Goal: Transaction & Acquisition: Purchase product/service

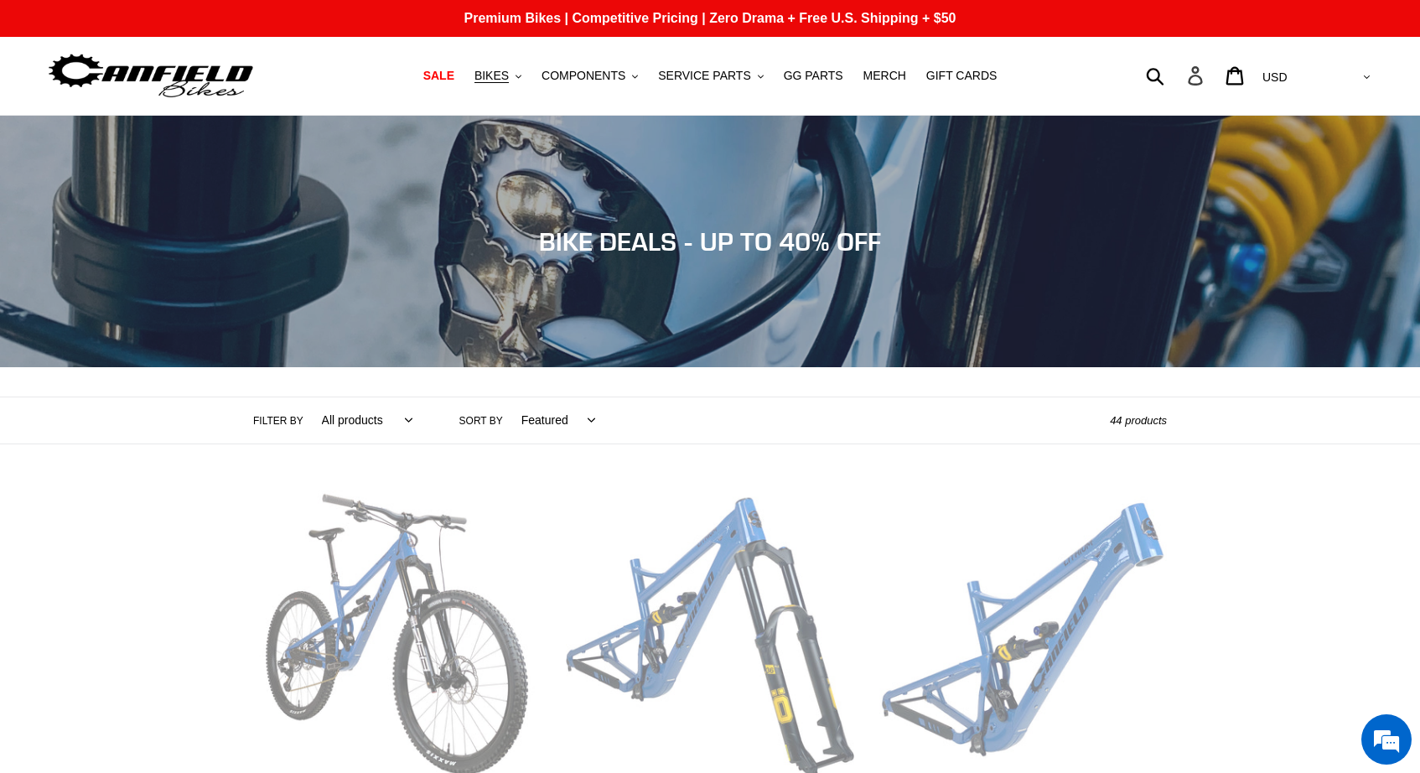
click at [1202, 79] on icon at bounding box center [1195, 75] width 14 height 19
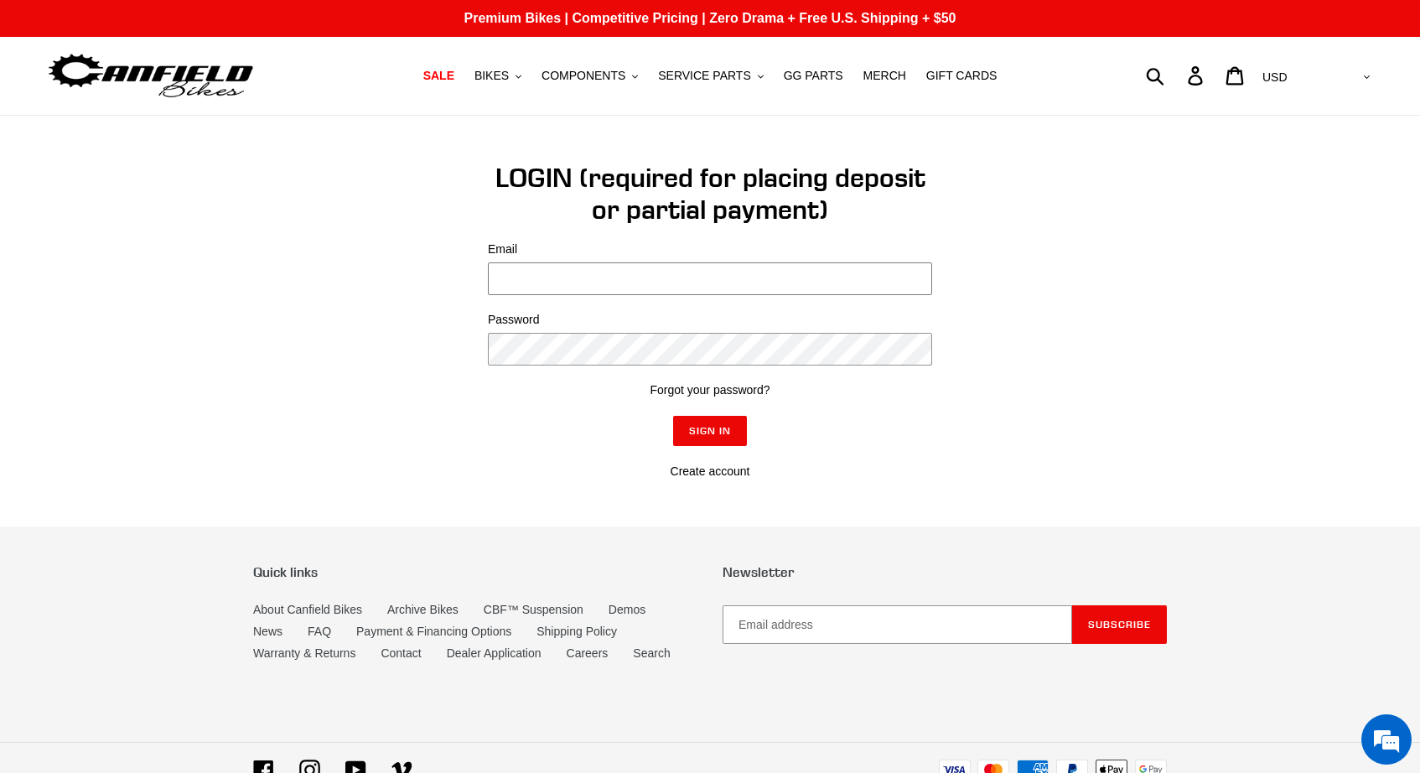
click at [560, 282] on input "Email" at bounding box center [710, 278] width 444 height 33
click at [722, 470] on link "Create account" at bounding box center [711, 470] width 80 height 13
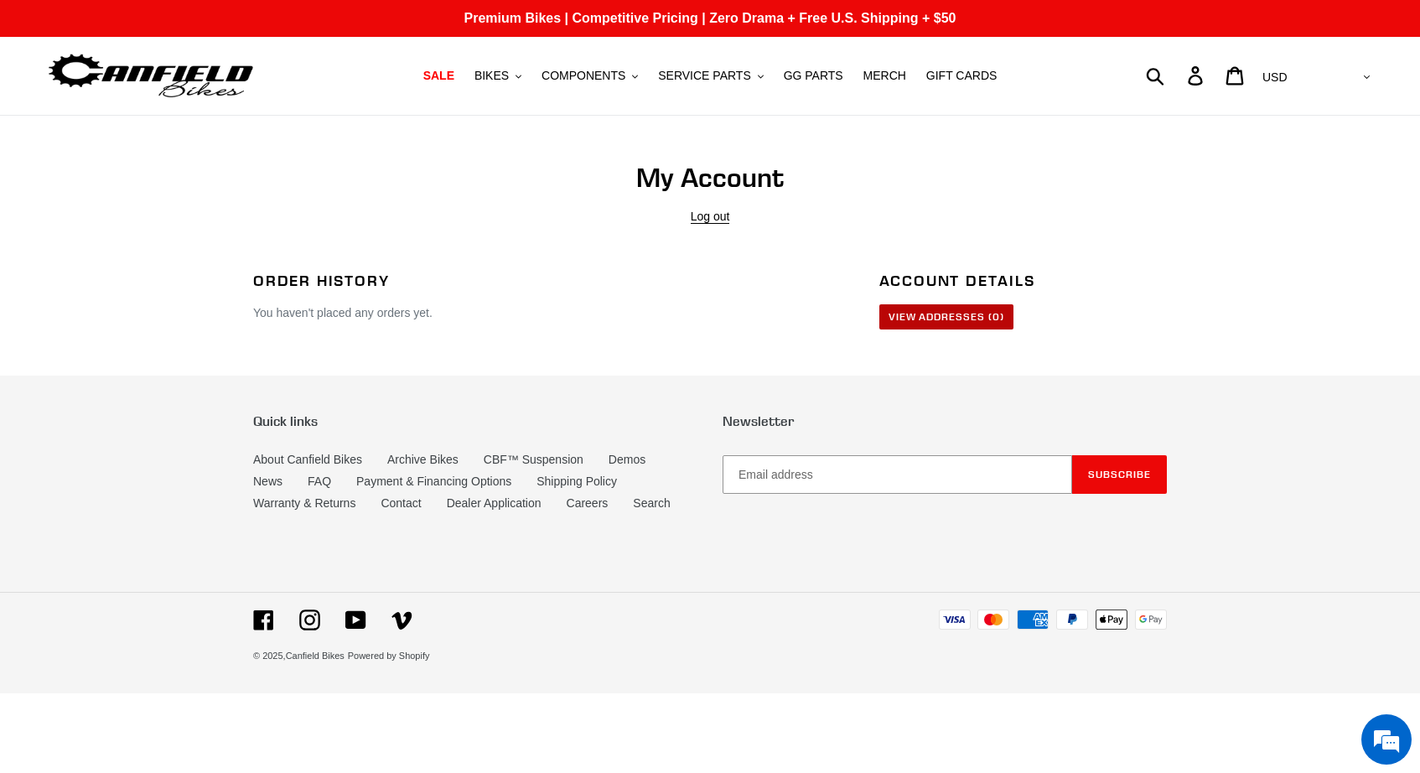
click at [973, 328] on link "View Addresses (0)" at bounding box center [947, 316] width 134 height 25
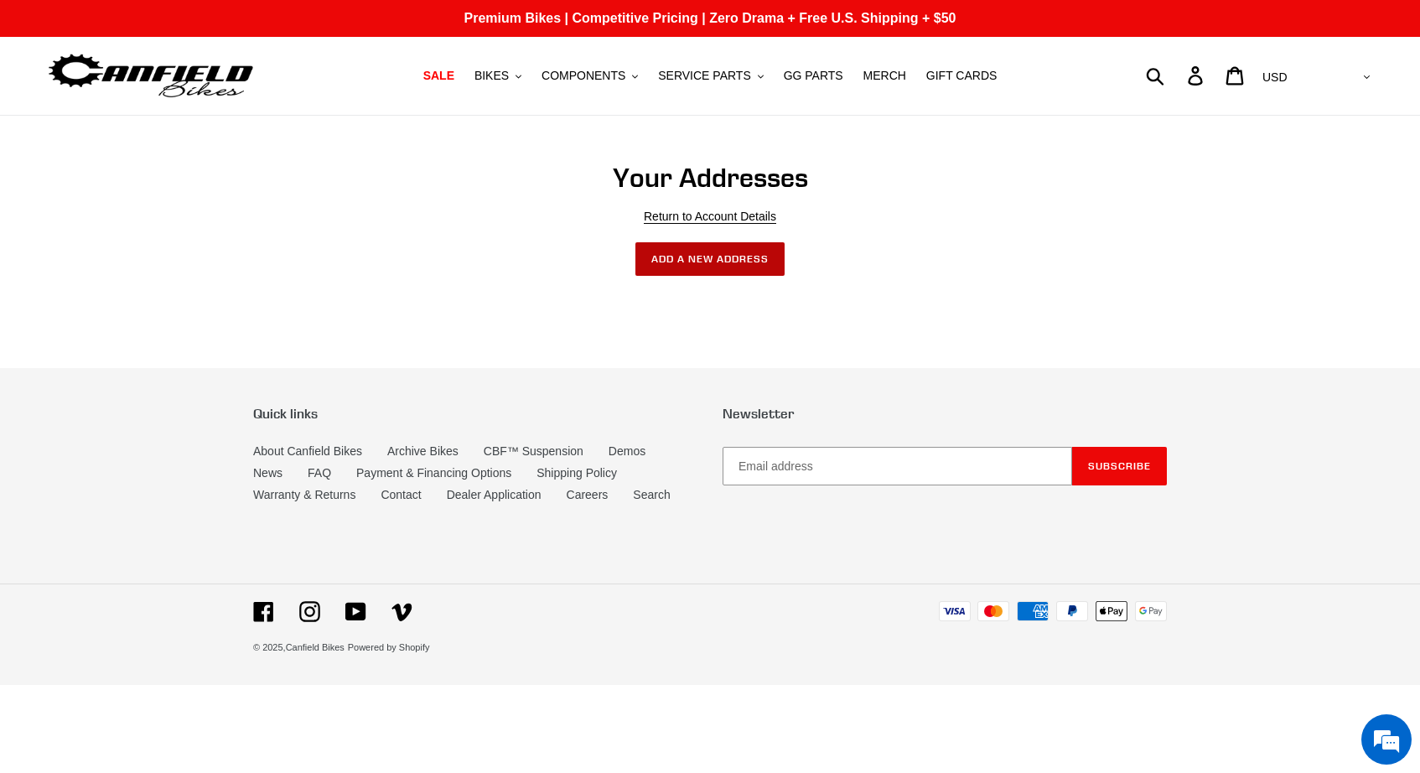
click at [704, 256] on button "Add a New Address" at bounding box center [710, 259] width 148 height 34
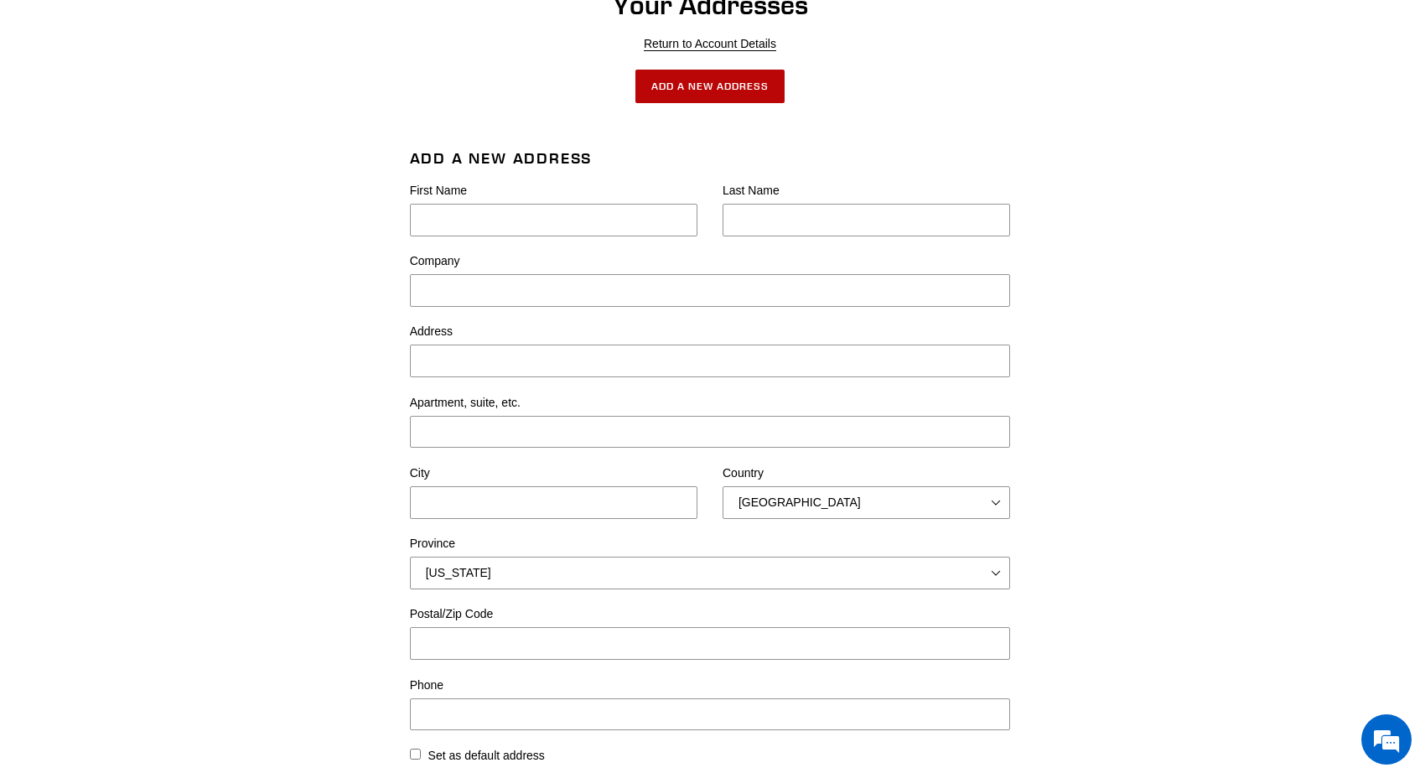
scroll to position [168, 0]
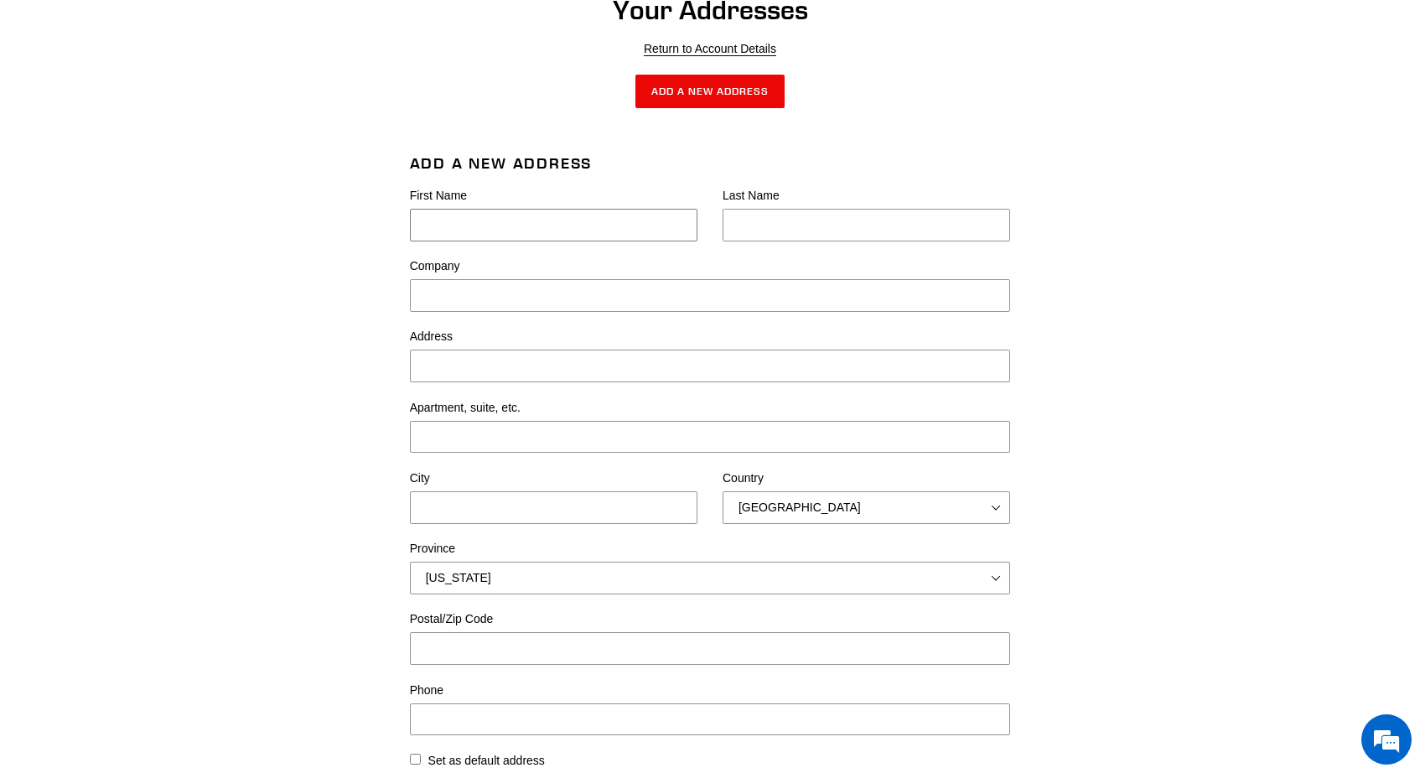
click at [542, 221] on input "First Name" at bounding box center [554, 225] width 288 height 33
type input "Dillon"
type input "Hughes"
type input "119 N Stone Gate Dr"
type input "Saratoga Springs"
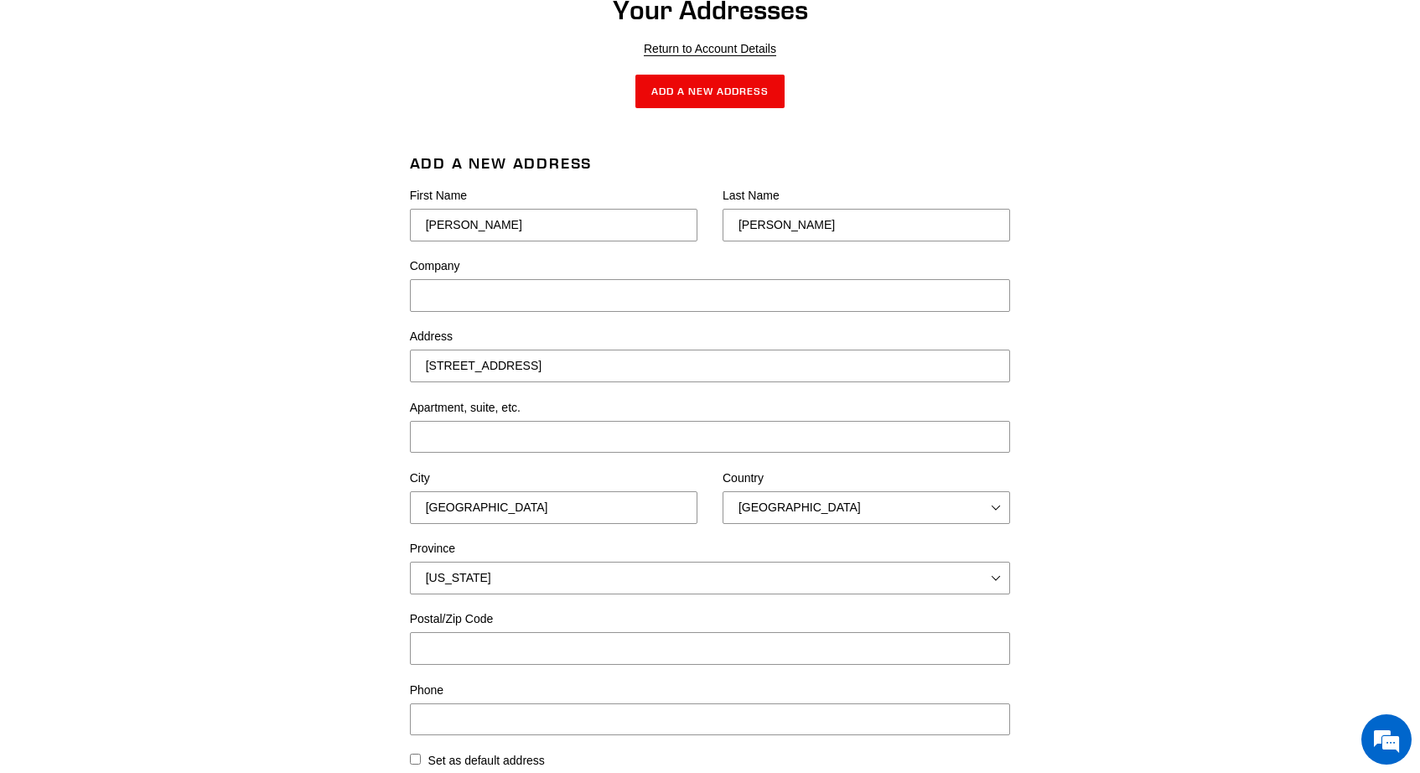
select select "[US_STATE]"
type input "84045-3181"
type input "12083698846"
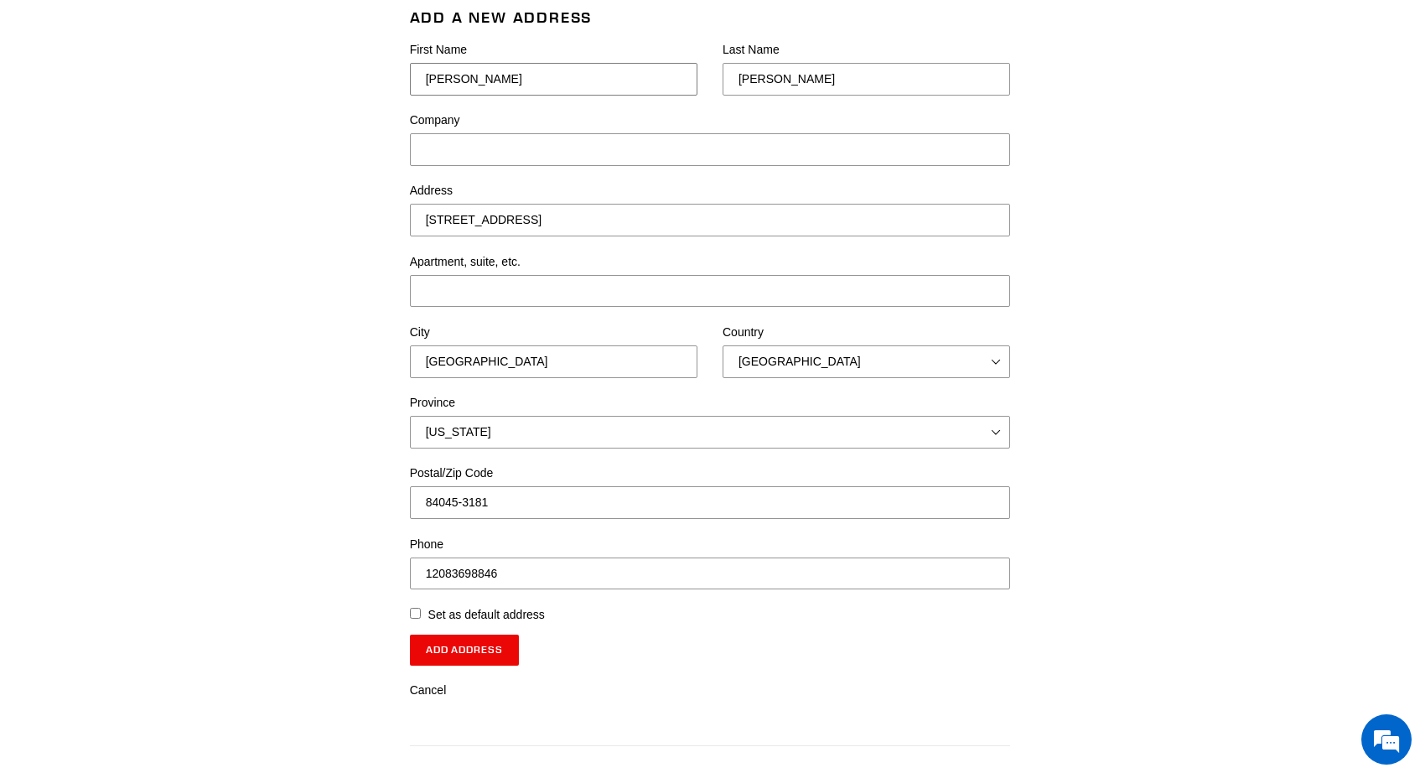
scroll to position [315, 0]
click at [498, 655] on input "Add Address" at bounding box center [465, 648] width 110 height 30
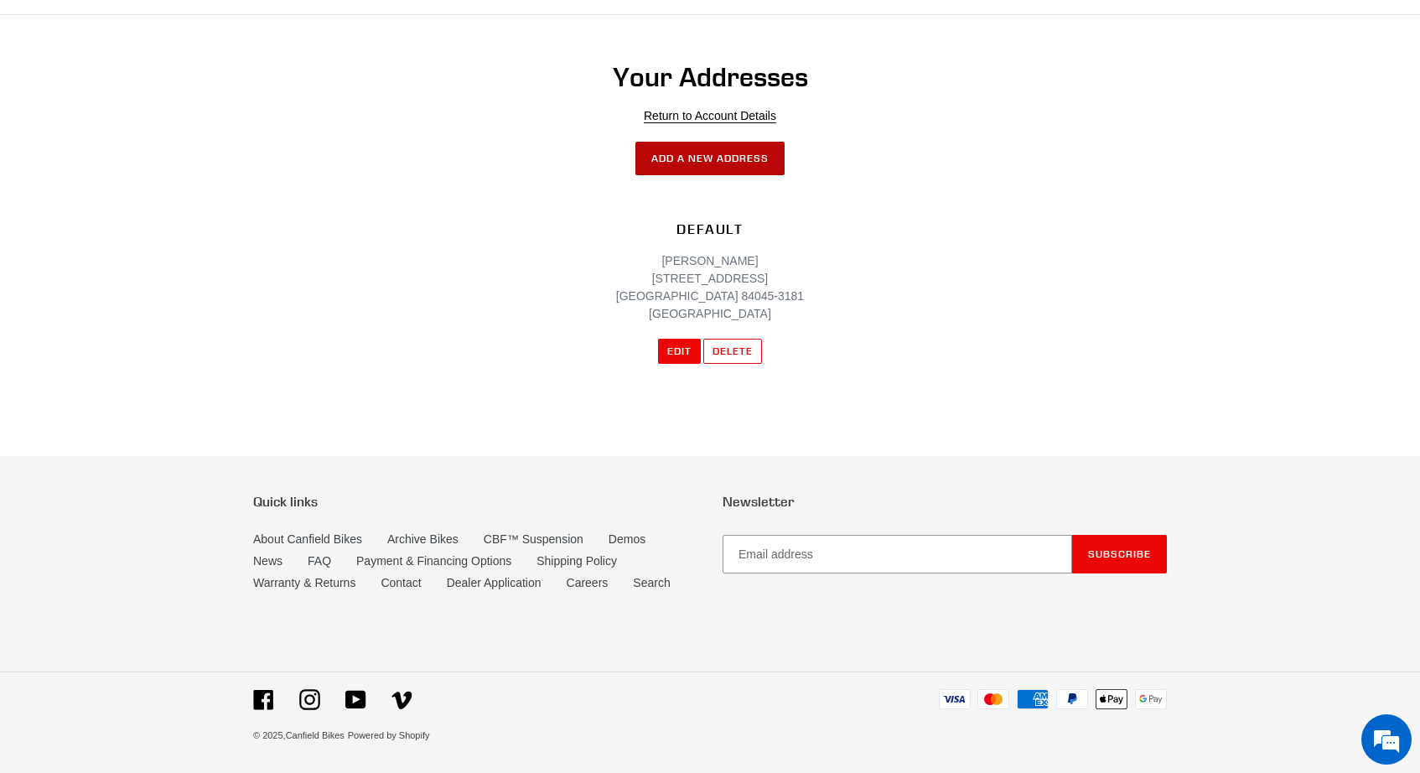
click at [760, 164] on button "Add a New Address" at bounding box center [710, 159] width 148 height 34
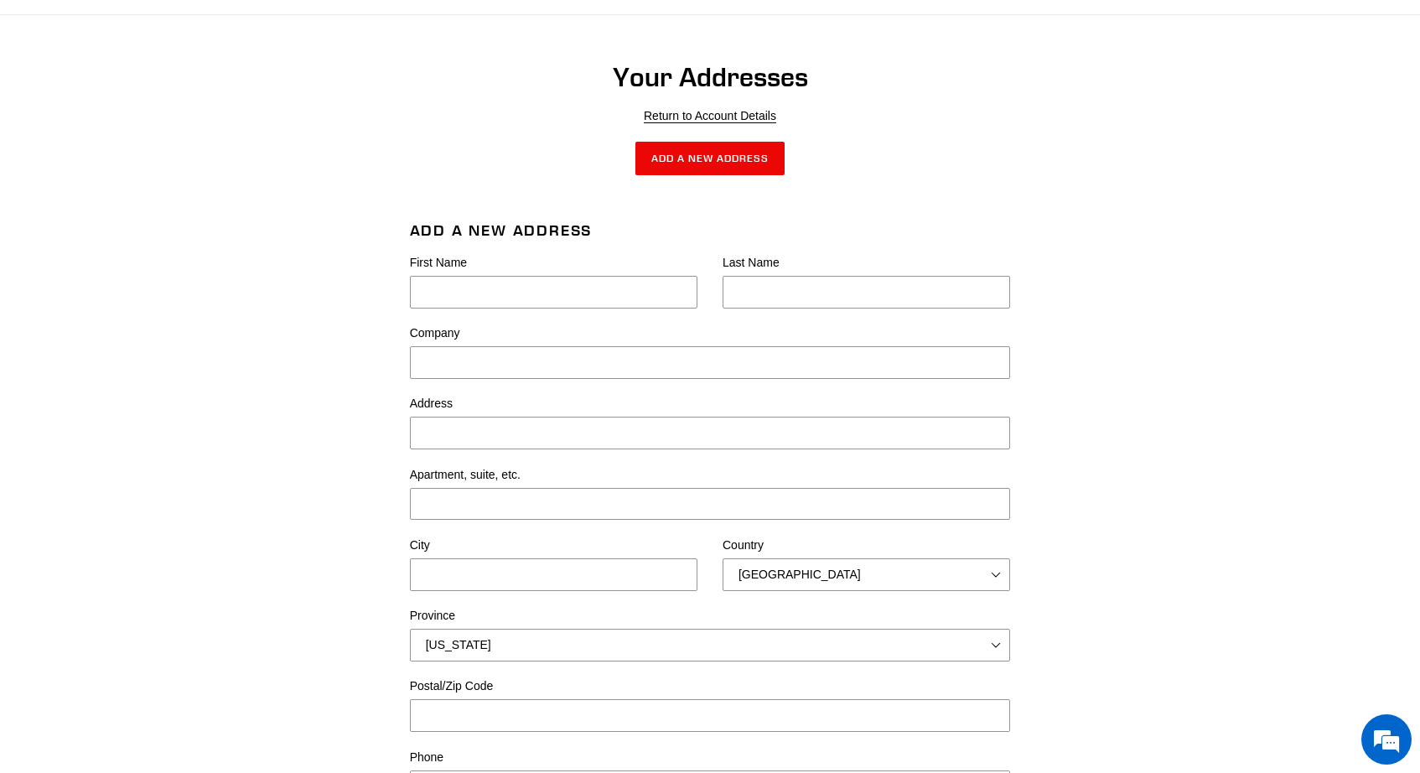
click at [536, 309] on div "First Name" at bounding box center [541, 289] width 313 height 70
click at [545, 287] on input "First Name" at bounding box center [554, 292] width 288 height 33
type input "Dillon"
type input "[PERSON_NAME]"
click at [502, 446] on input "Address" at bounding box center [710, 433] width 601 height 33
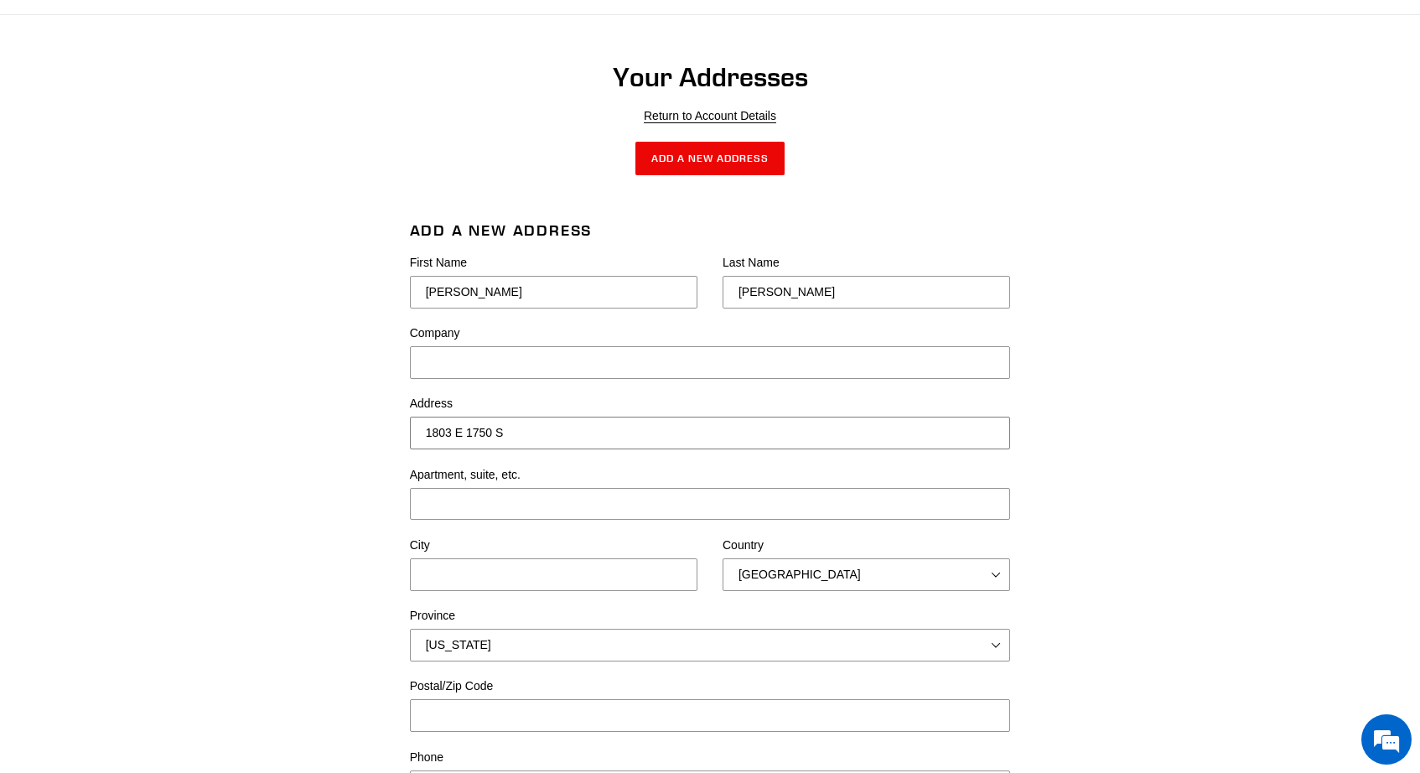
type input "1803 E 1750 S"
click at [518, 589] on input "City" at bounding box center [554, 574] width 288 height 33
type input "[PERSON_NAME]"
click at [965, 584] on select "United States Canada Norway New Zealand --- Afghanistan Åland Islands Albania A…" at bounding box center [867, 574] width 288 height 33
select select "[GEOGRAPHIC_DATA]"
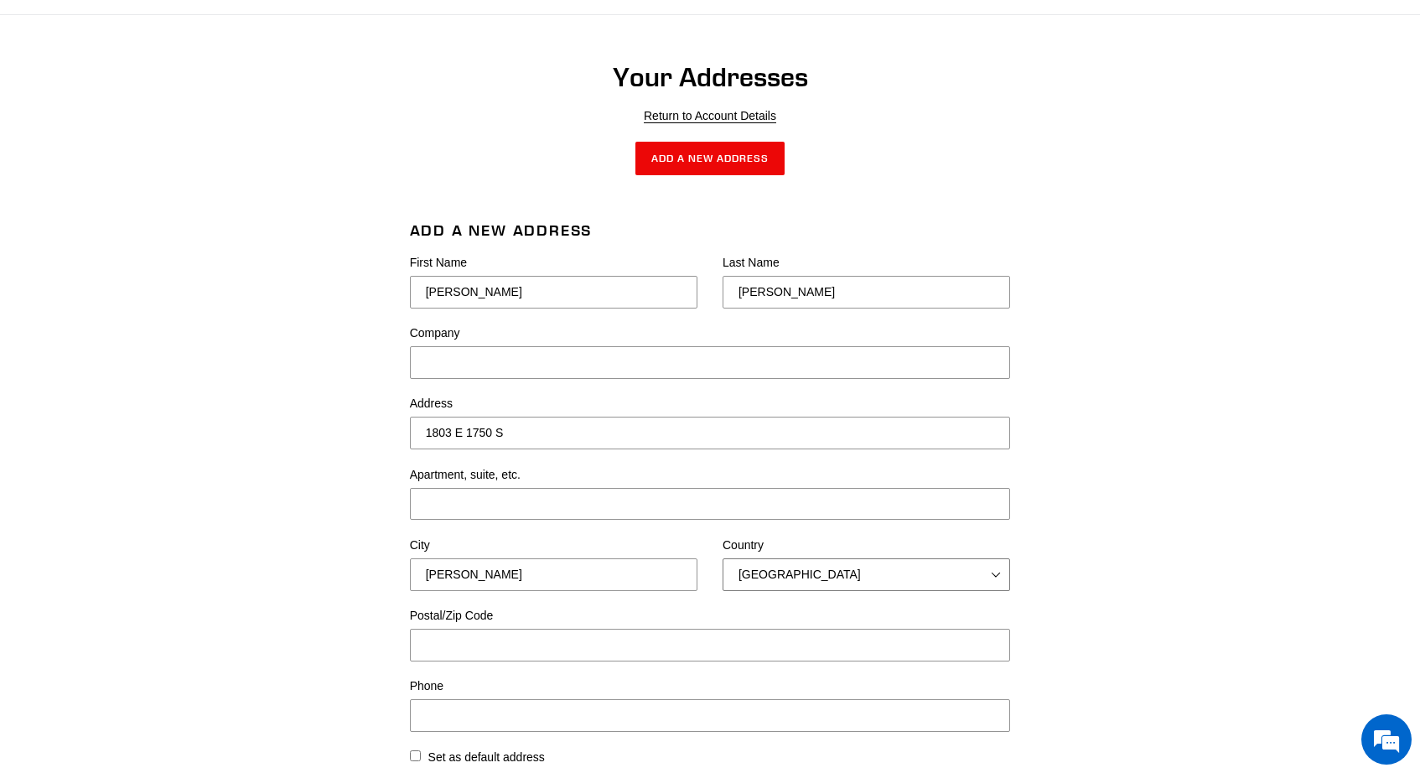
click at [723, 558] on select "United States Canada Norway New Zealand --- Afghanistan Åland Islands Albania A…" at bounding box center [867, 574] width 288 height 33
click at [695, 643] on select "Alabama Alaska American Samoa Arizona Arkansas Armed Forces Americas Armed Forc…" at bounding box center [710, 645] width 601 height 33
select select "[US_STATE]"
click at [410, 629] on select "Alabama Alaska American Samoa Arizona Arkansas Armed Forces Americas Armed Forc…" at bounding box center [710, 645] width 601 height 33
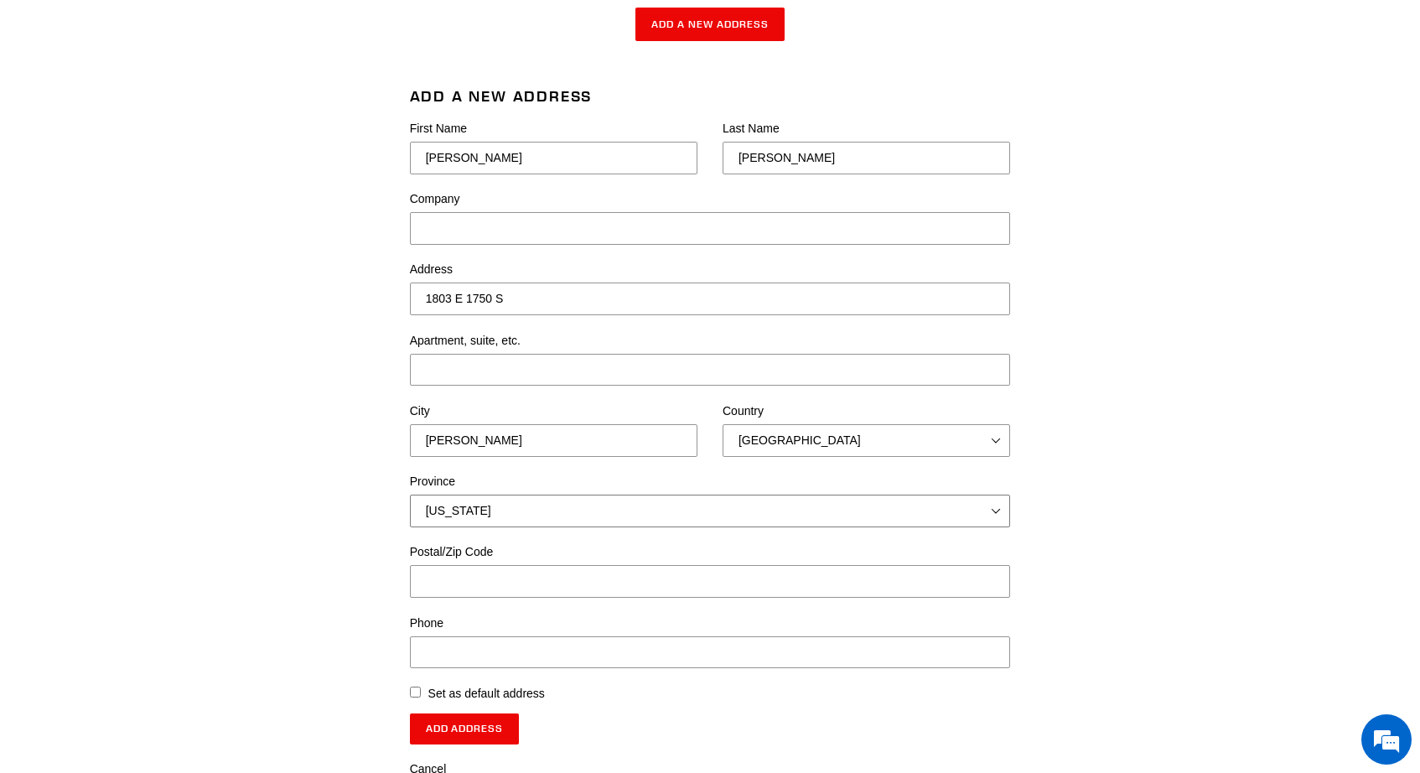
scroll to position [236, 0]
click at [551, 584] on input "Postal/Zip Code" at bounding box center [710, 579] width 601 height 33
type input "83330"
click at [522, 651] on input "Phone" at bounding box center [710, 651] width 601 height 33
type input "2083698846"
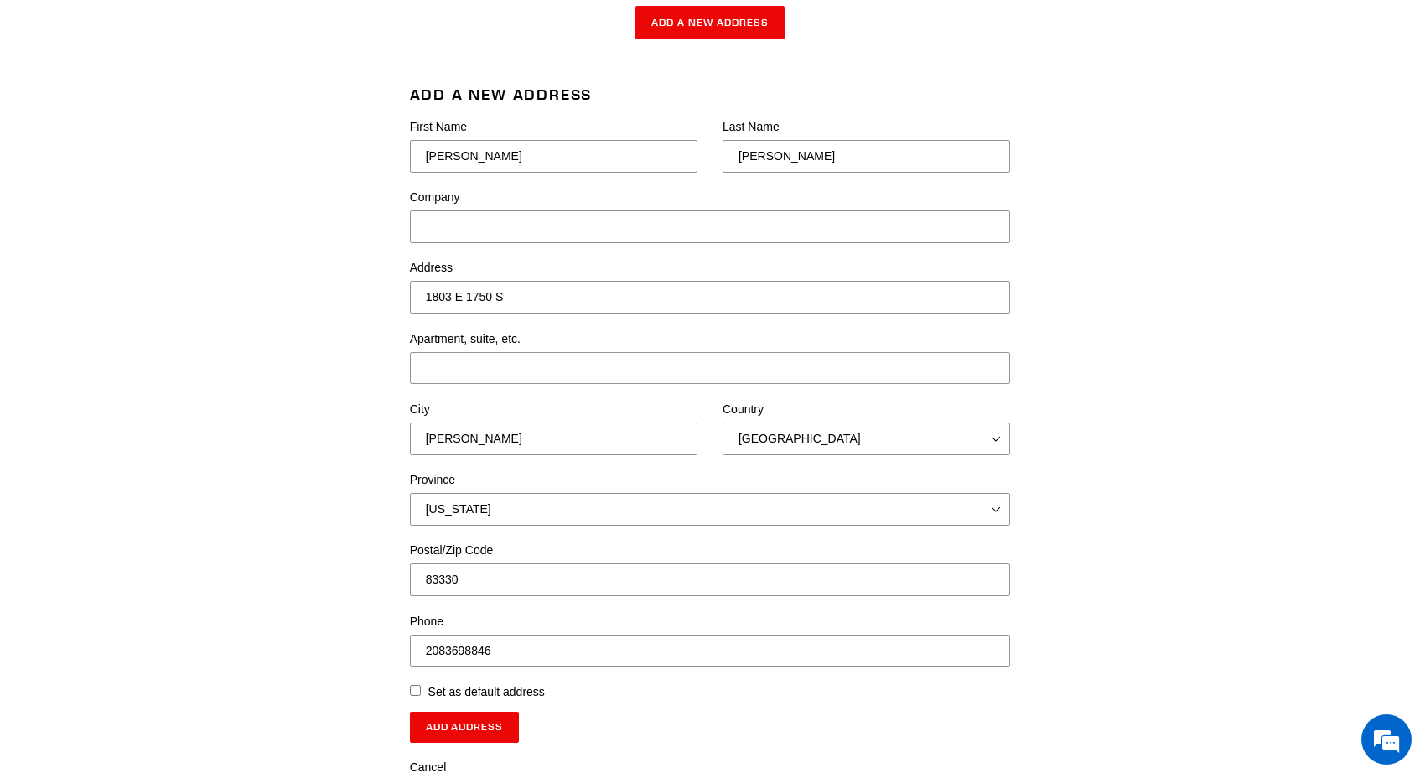
click at [334, 654] on div "Add a New Address First Name Dillon Last Name Hughes Company Address 1803 E 175…" at bounding box center [697, 572] width 939 height 973
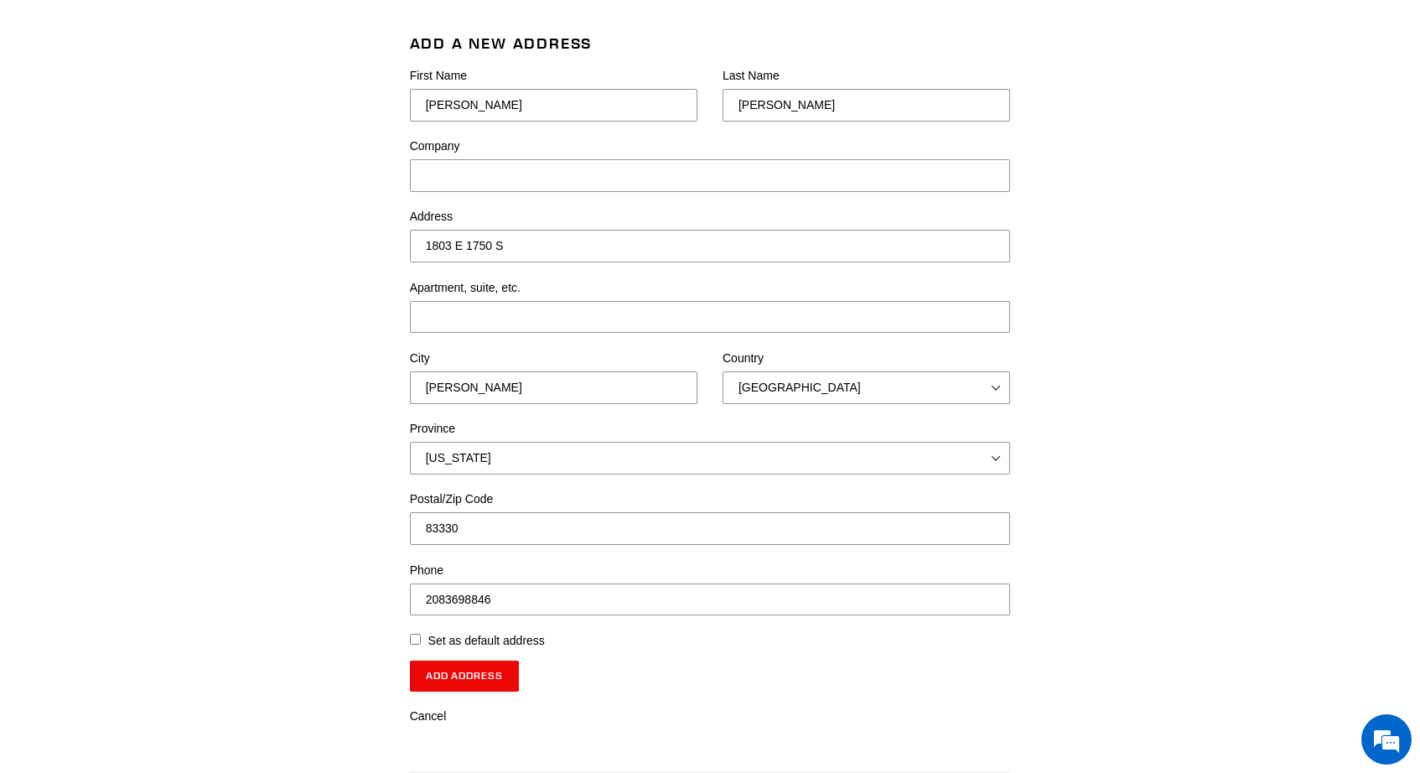
scroll to position [293, 0]
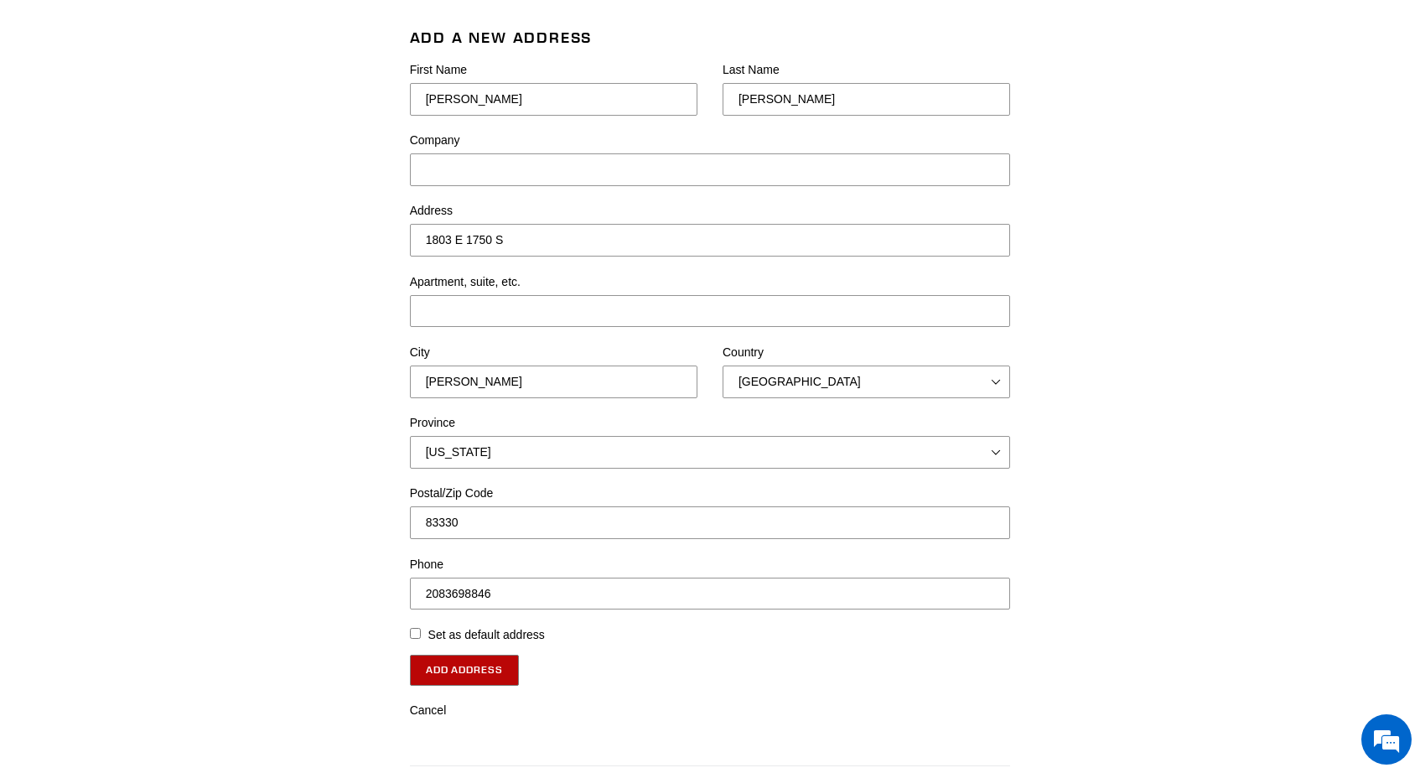
click at [489, 667] on input "Add Address" at bounding box center [465, 670] width 110 height 30
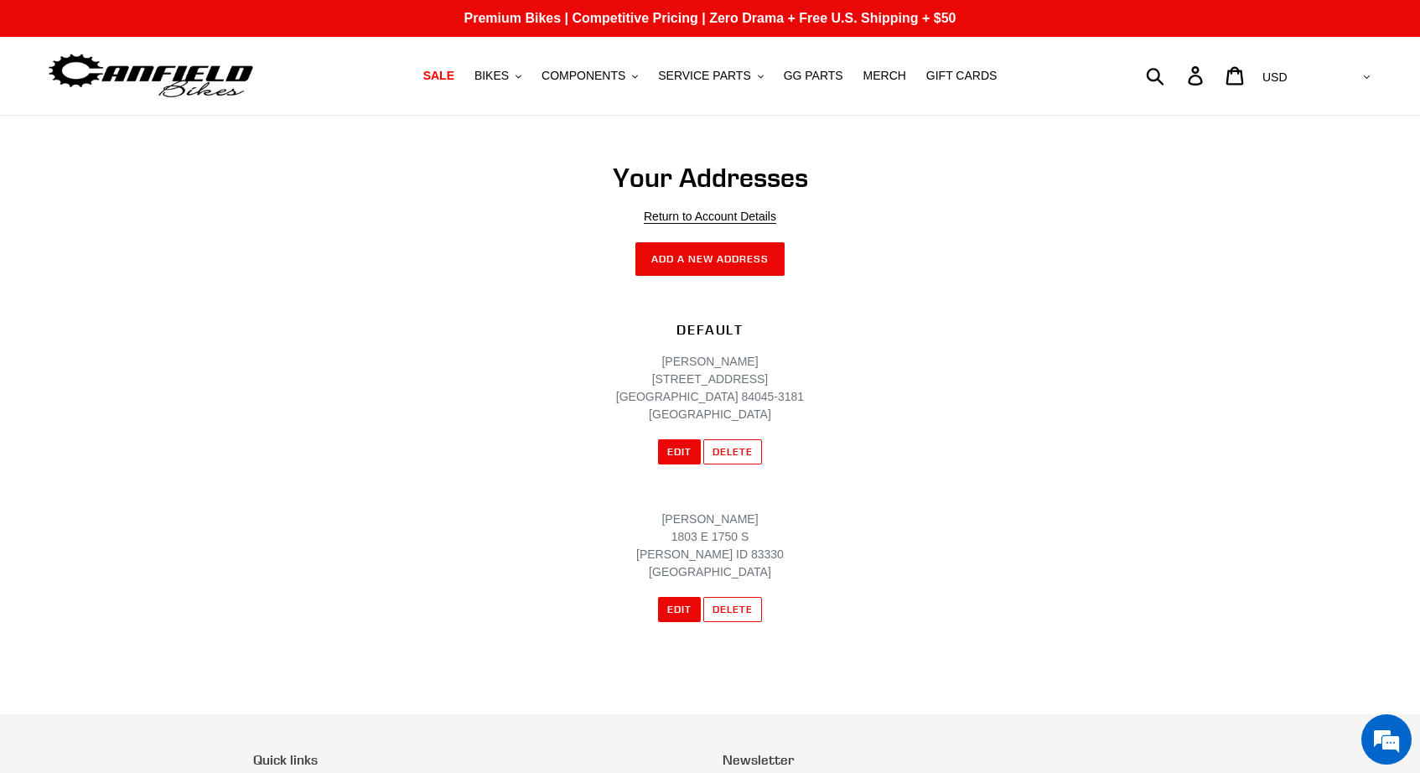
scroll to position [4, 0]
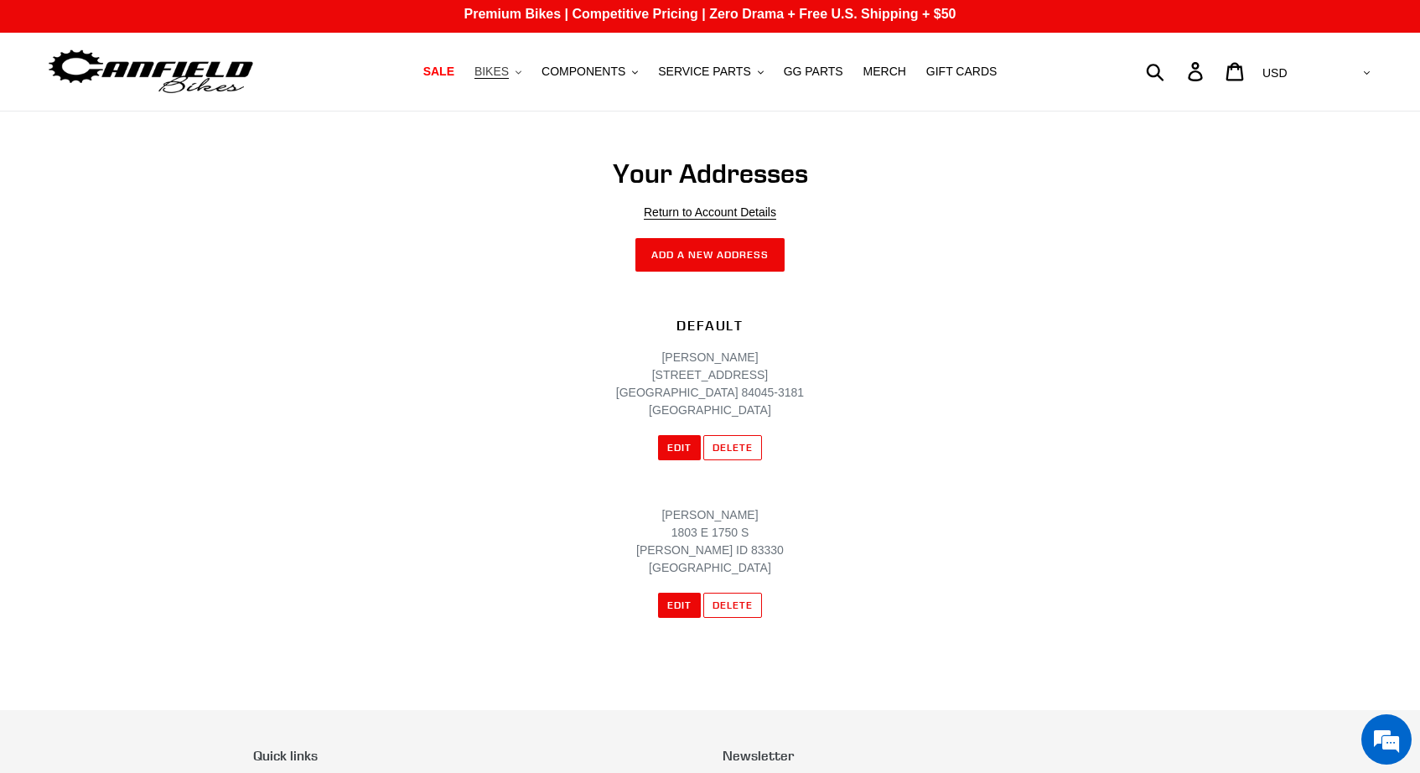
click at [527, 72] on button "BIKES .cls-1{fill:#231f20}" at bounding box center [498, 71] width 64 height 23
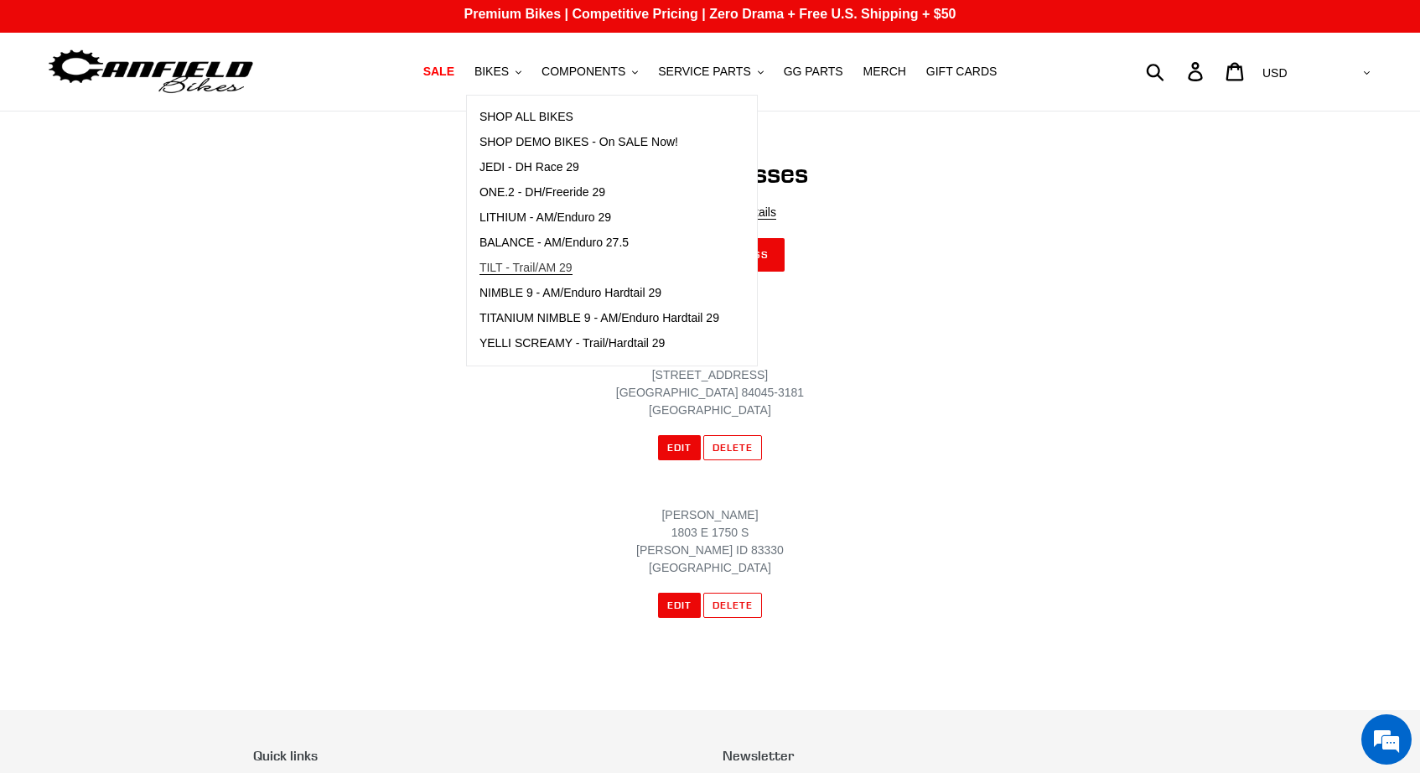
click at [551, 267] on span "TILT - Trail/AM 29" at bounding box center [526, 268] width 93 height 14
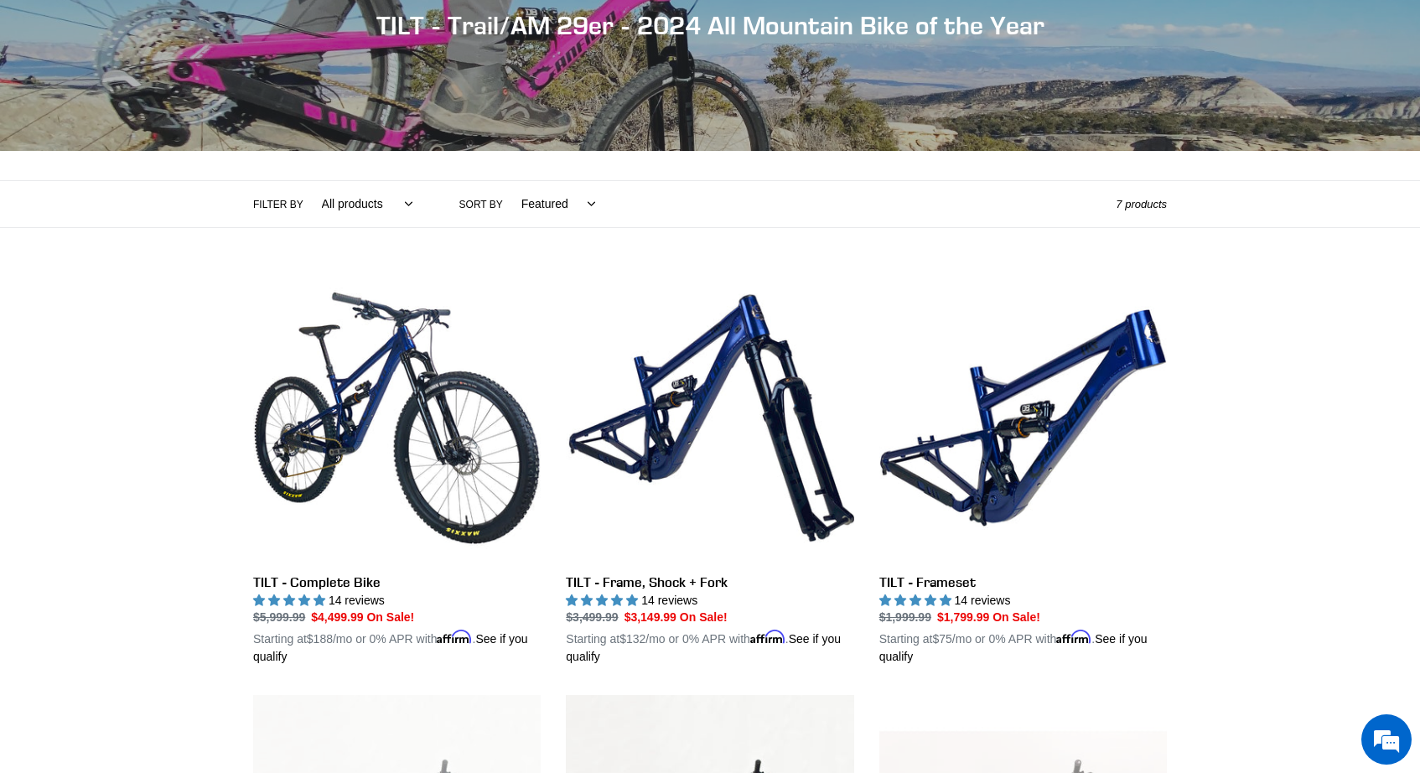
scroll to position [241, 0]
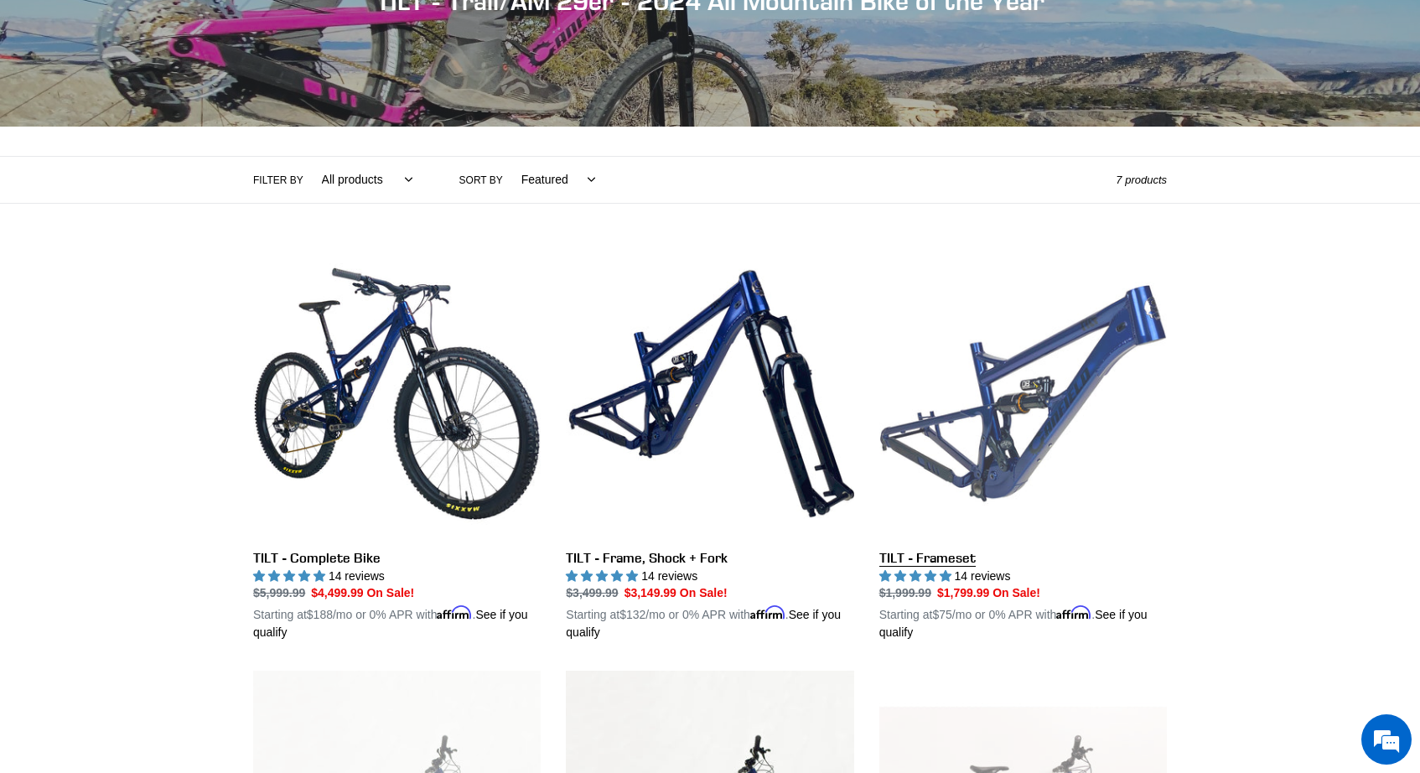
click at [966, 550] on link "TILT - Frameset" at bounding box center [1024, 446] width 288 height 392
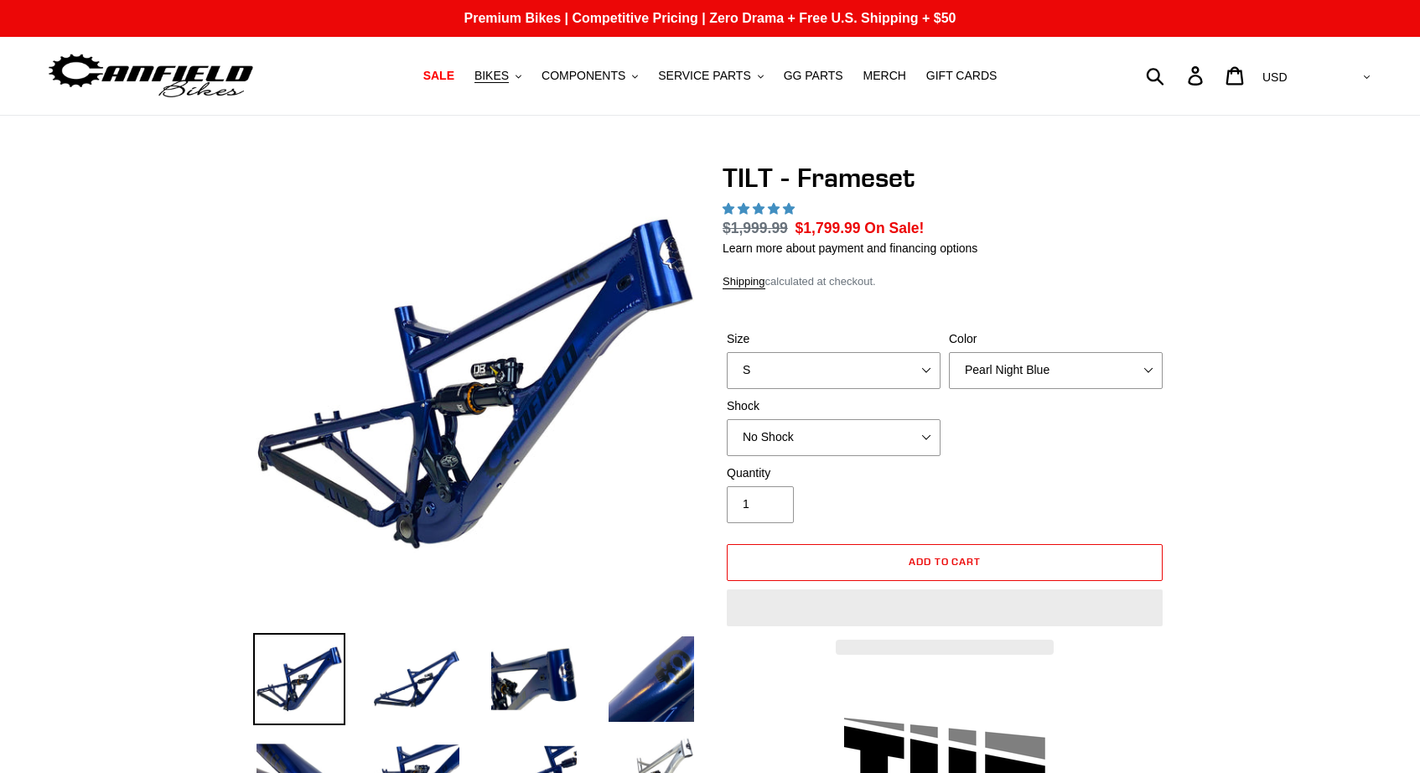
select select "highest-rating"
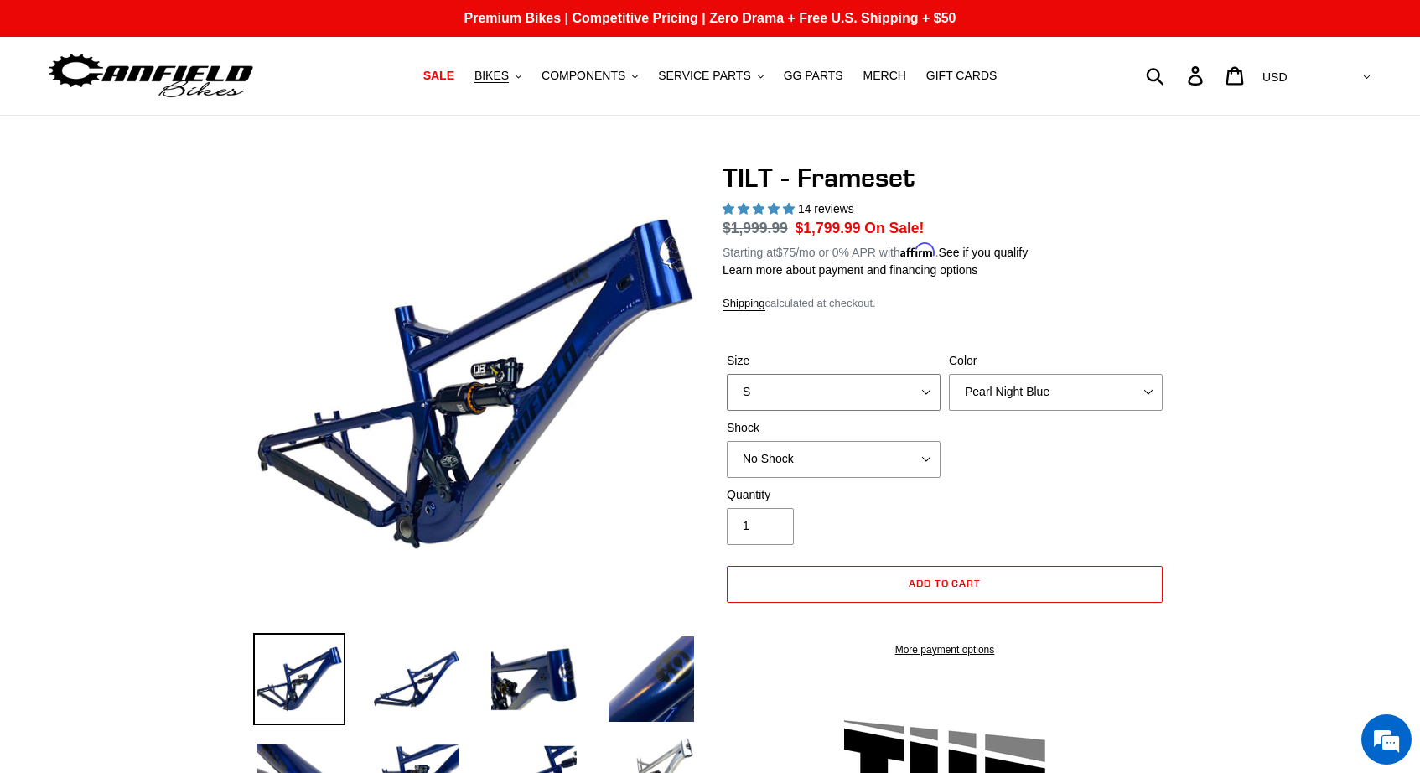
click at [932, 381] on select "S M L XL" at bounding box center [834, 392] width 214 height 37
select select "L"
click at [727, 374] on select "S M L XL" at bounding box center [834, 392] width 214 height 37
click at [1028, 580] on button "Add to cart" at bounding box center [945, 584] width 436 height 37
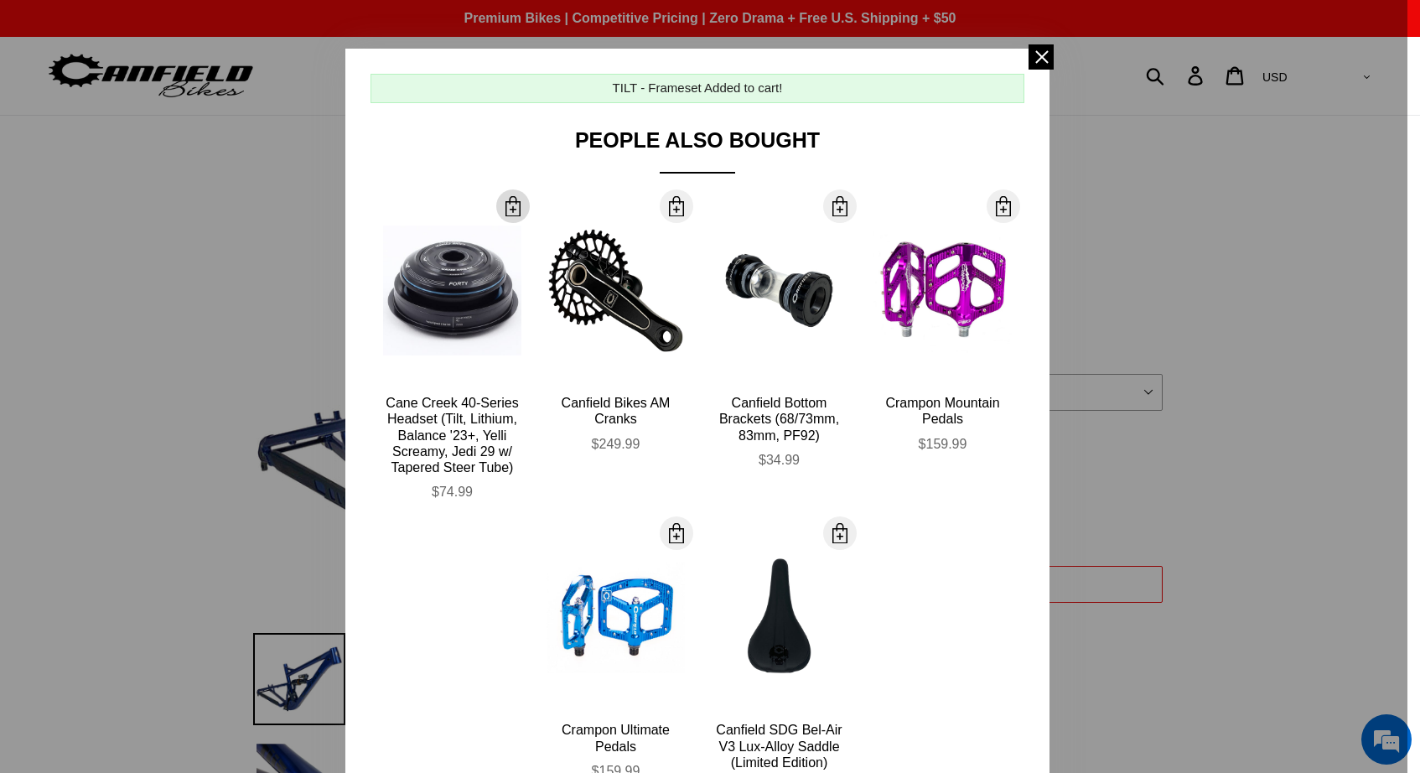
click at [516, 200] on span at bounding box center [513, 206] width 20 height 20
click at [261, 298] on div at bounding box center [710, 386] width 1420 height 773
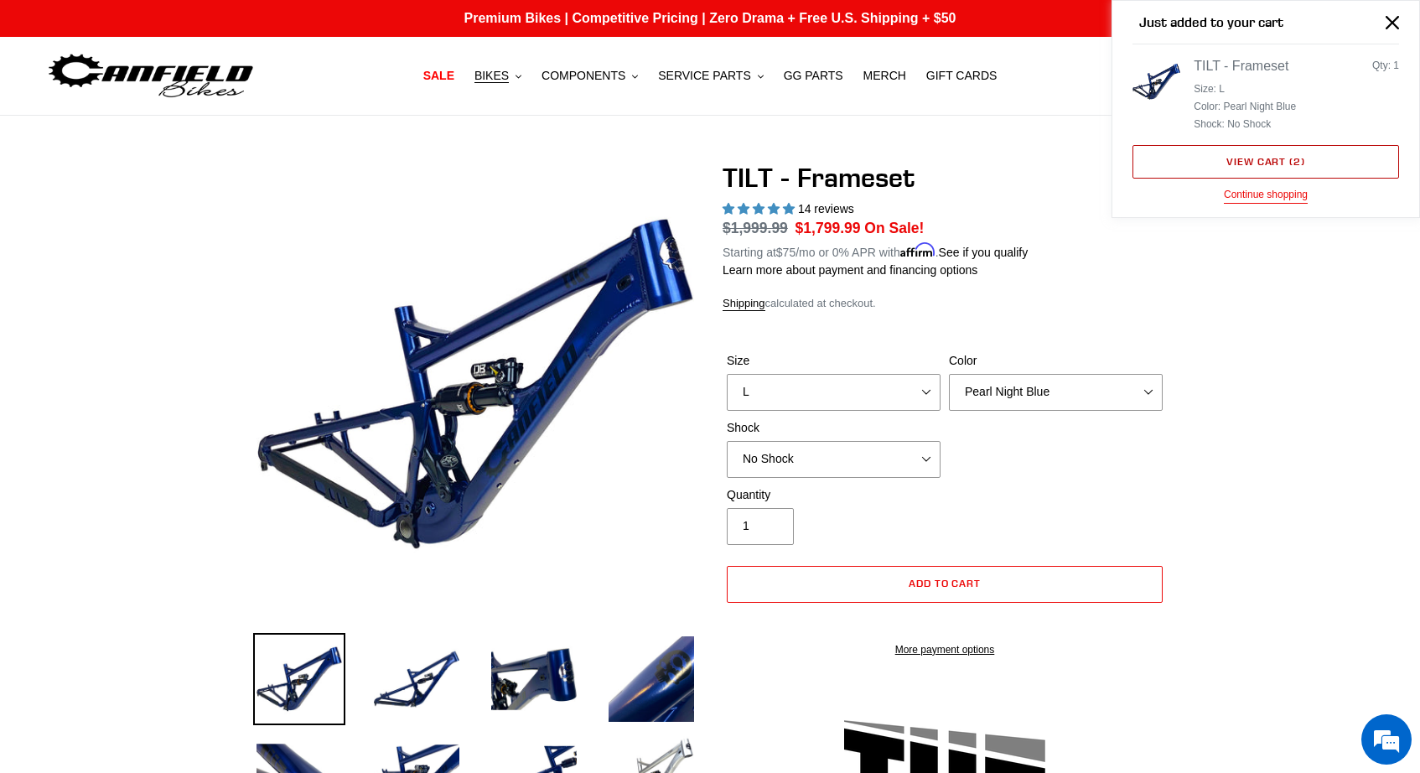
click at [1305, 154] on link "View cart ( 2 )" at bounding box center [1266, 162] width 267 height 34
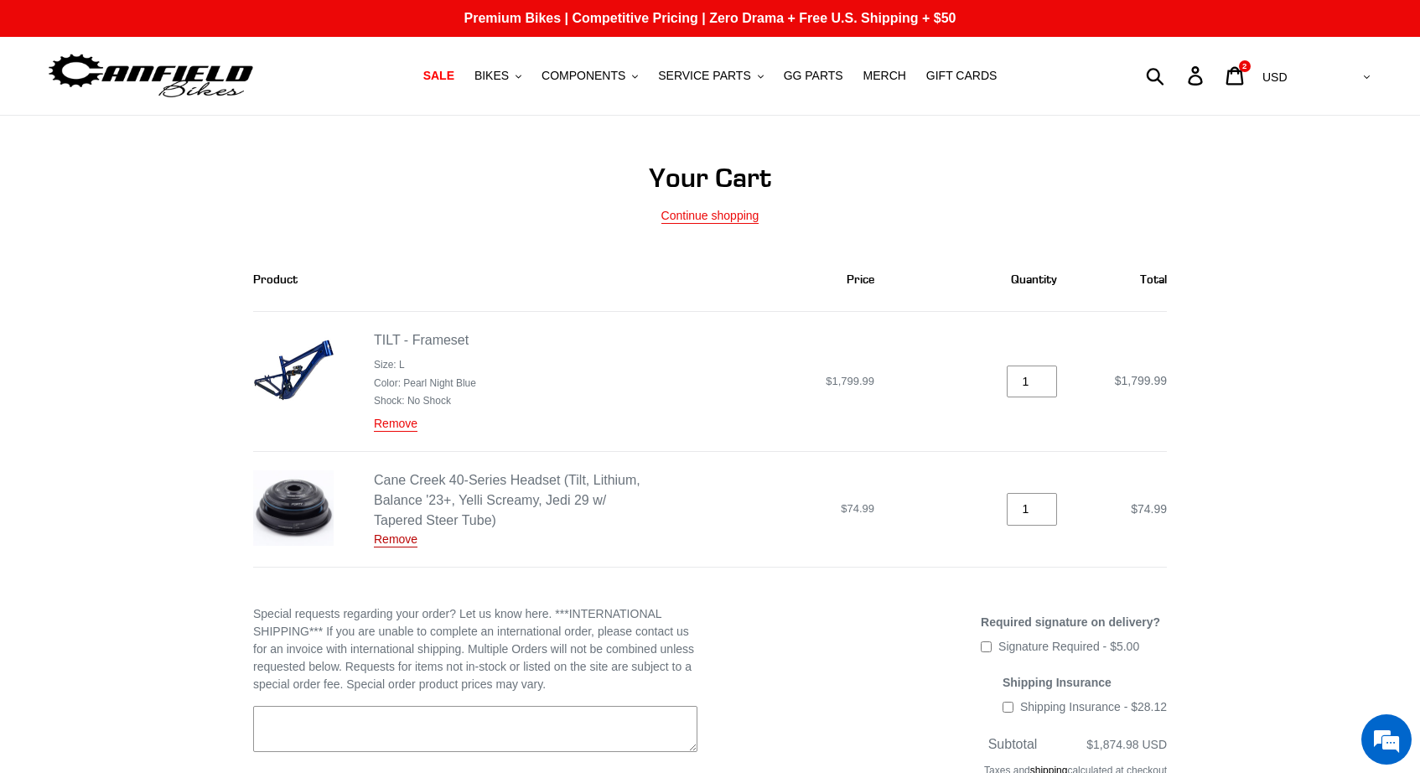
click at [388, 542] on link "Remove" at bounding box center [396, 539] width 44 height 15
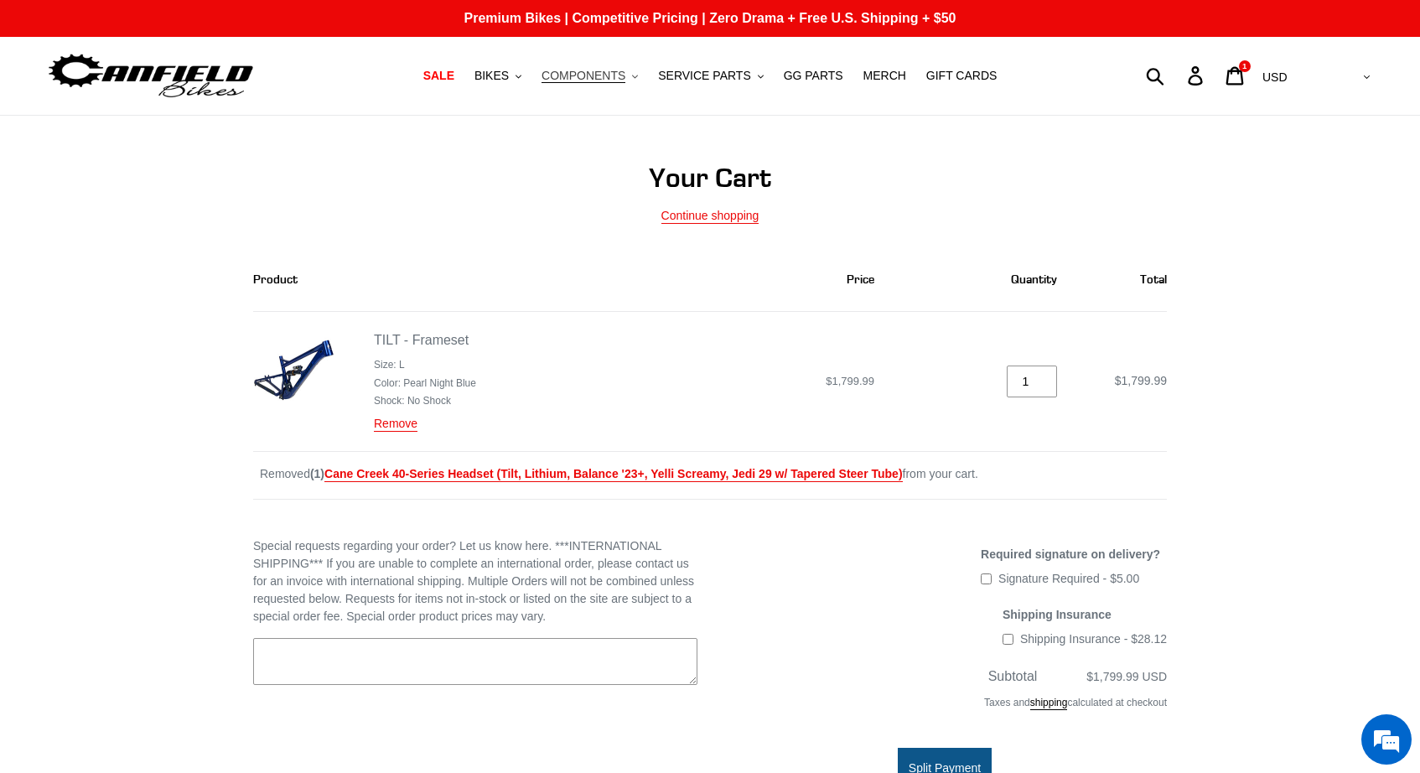
click at [631, 73] on button "COMPONENTS .cls-1{fill:#231f20}" at bounding box center [589, 76] width 113 height 23
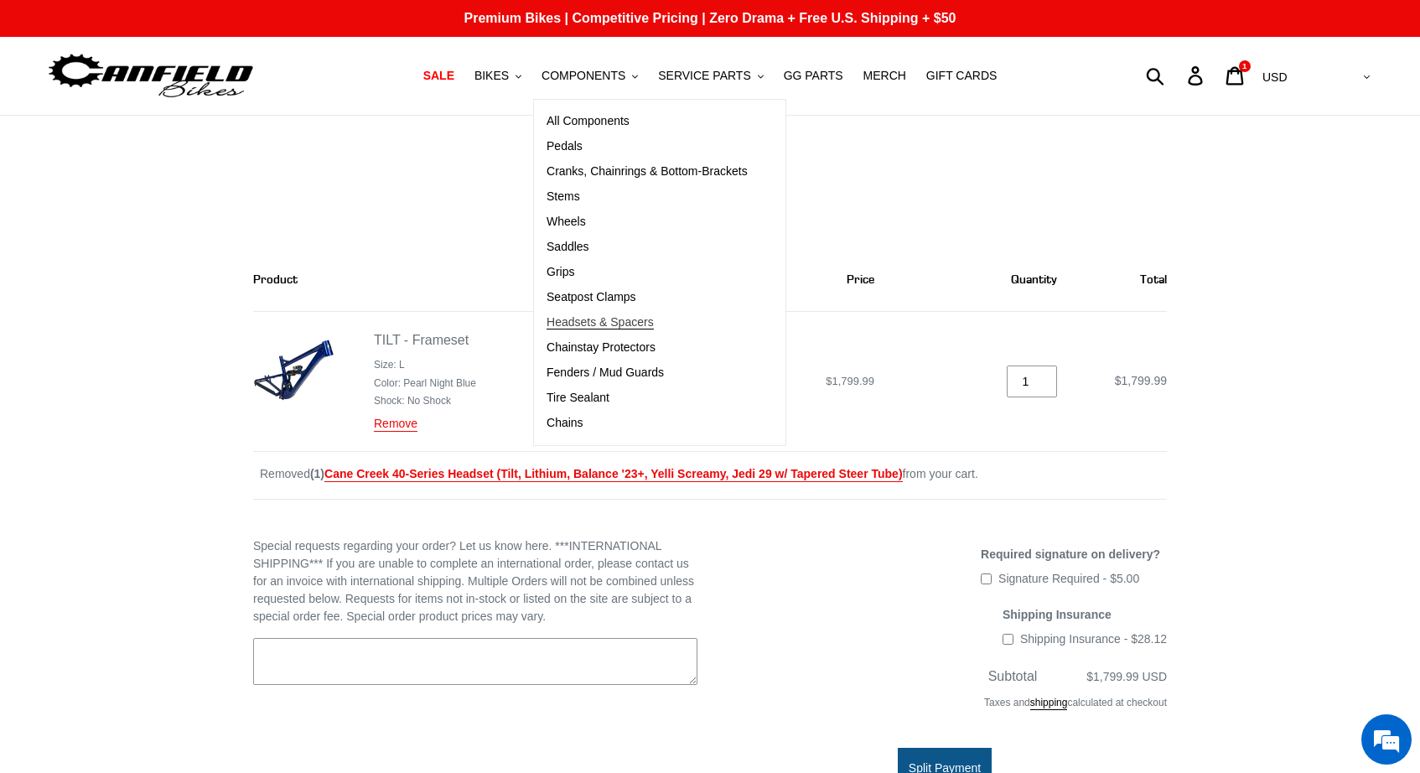
click at [629, 314] on link "Headsets & Spacers" at bounding box center [647, 322] width 226 height 25
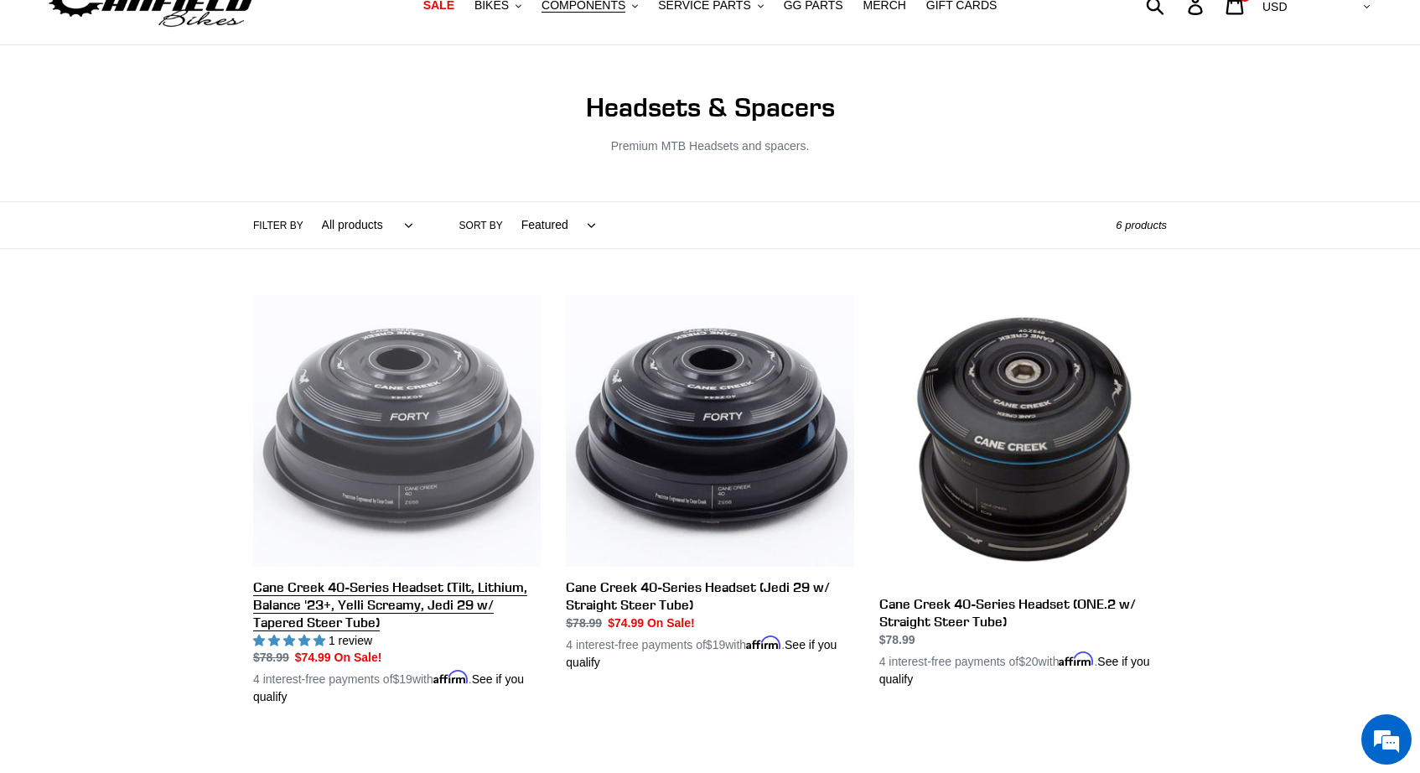
scroll to position [86, 0]
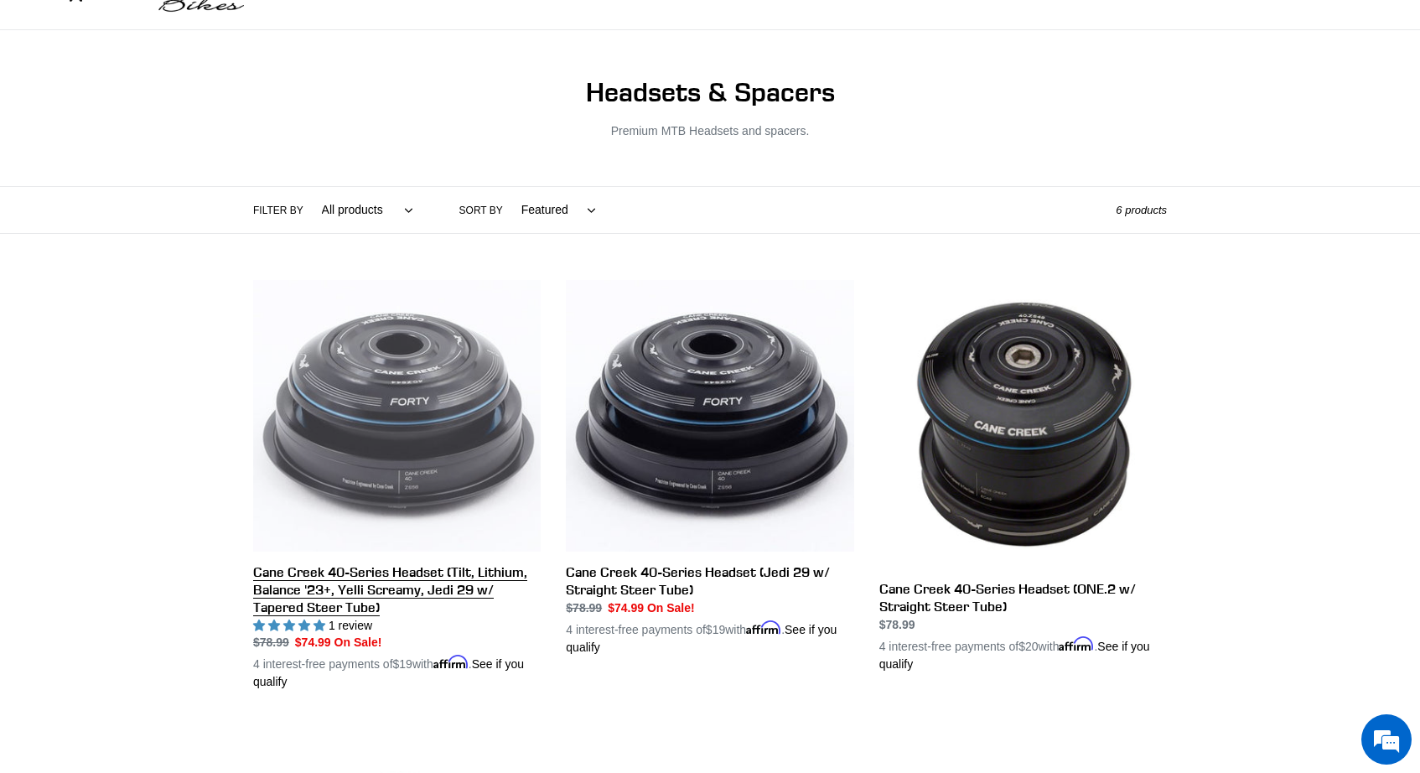
click at [431, 588] on link "Cane Creek 40-Series Headset (Tilt, Lithium, Balance '23+, Yelli Screamy, Jedi …" at bounding box center [397, 485] width 288 height 411
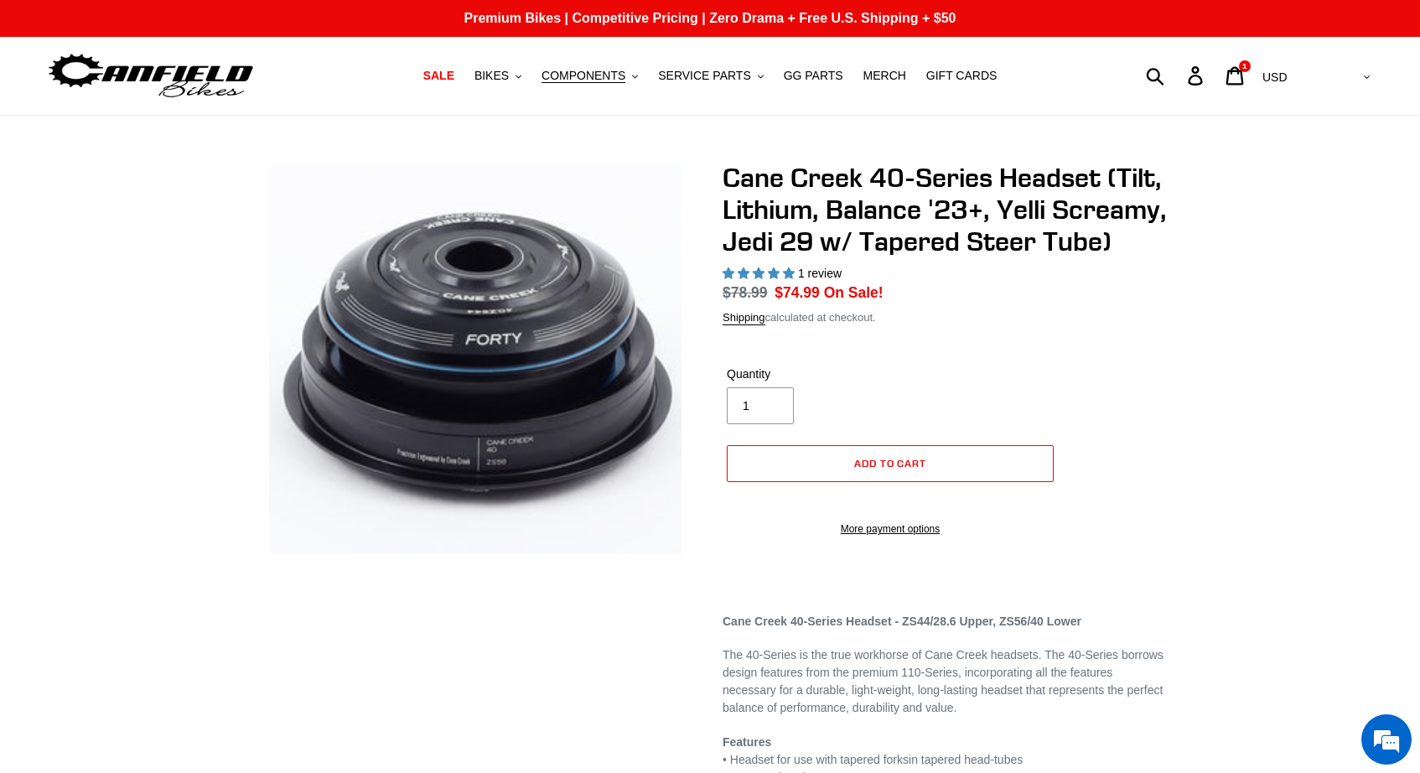
select select "highest-rating"
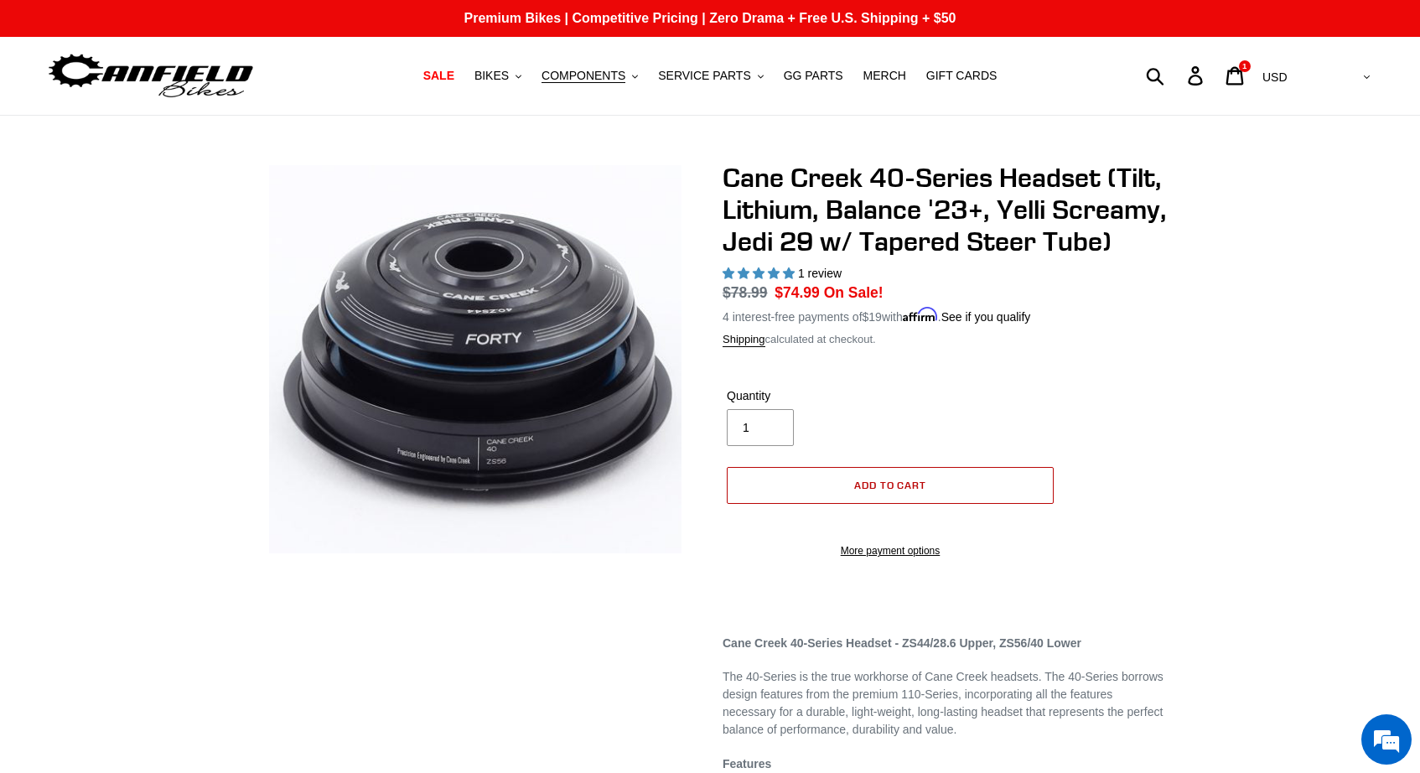
click at [908, 504] on button "Add to cart" at bounding box center [890, 485] width 327 height 37
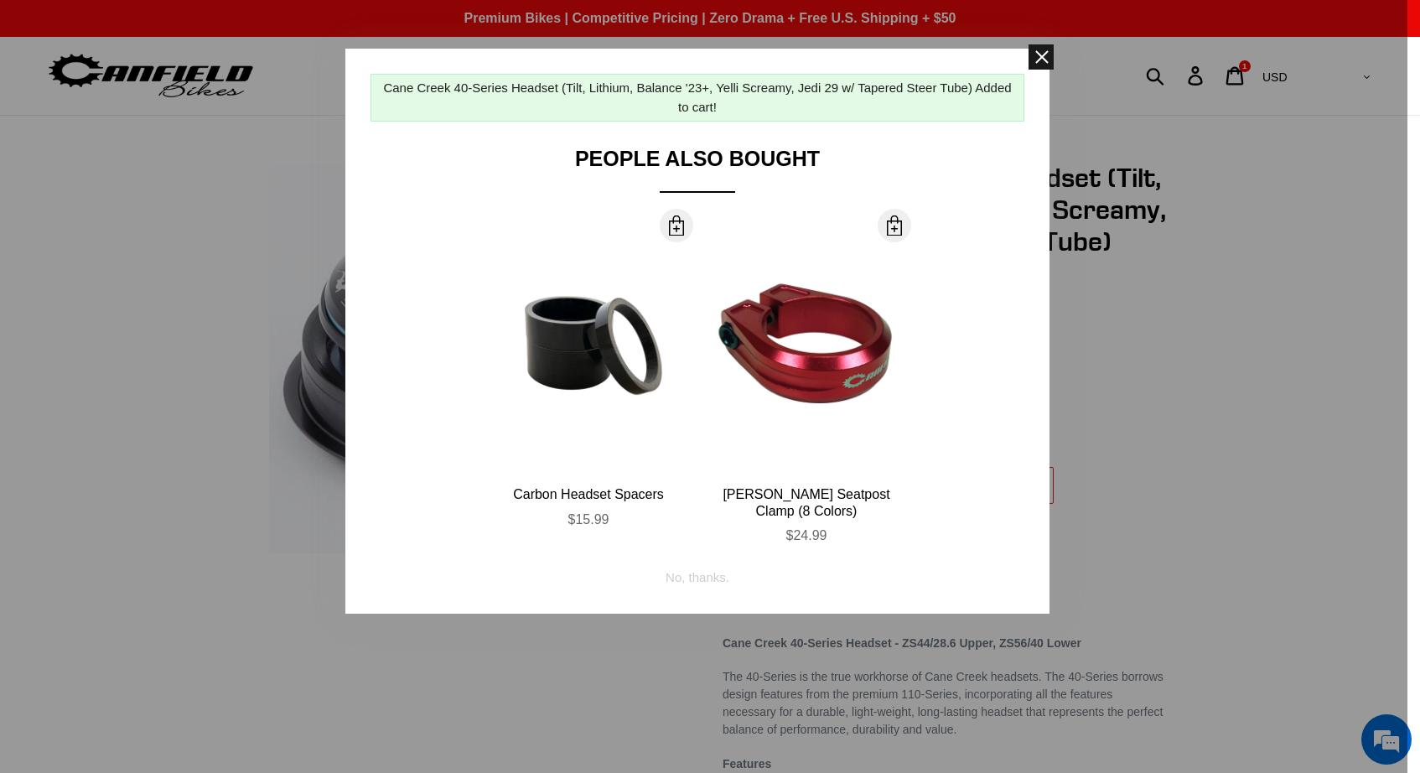
click at [1040, 61] on span at bounding box center [1041, 56] width 25 height 25
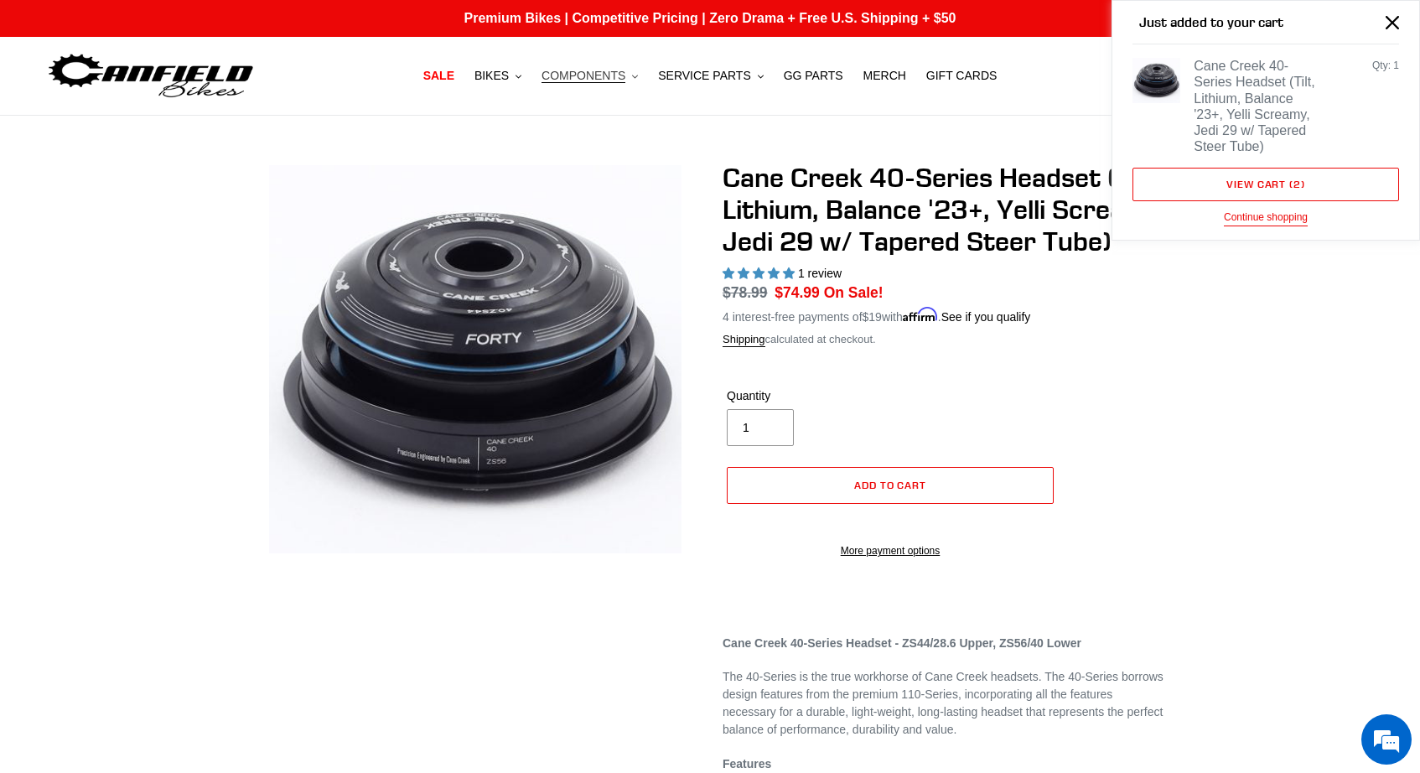
click at [615, 77] on span "COMPONENTS" at bounding box center [584, 76] width 84 height 14
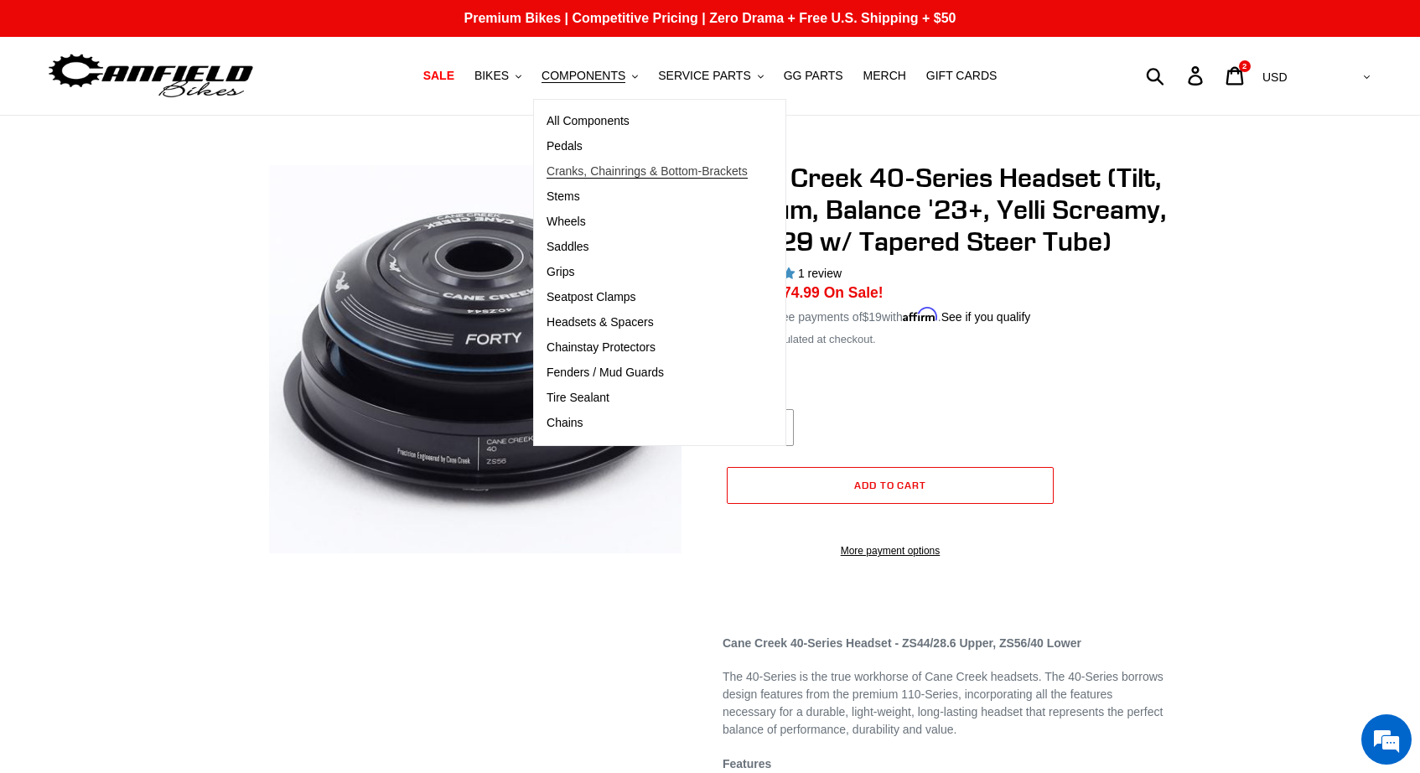
click at [582, 163] on link "Cranks, Chainrings & Bottom-Brackets" at bounding box center [647, 171] width 226 height 25
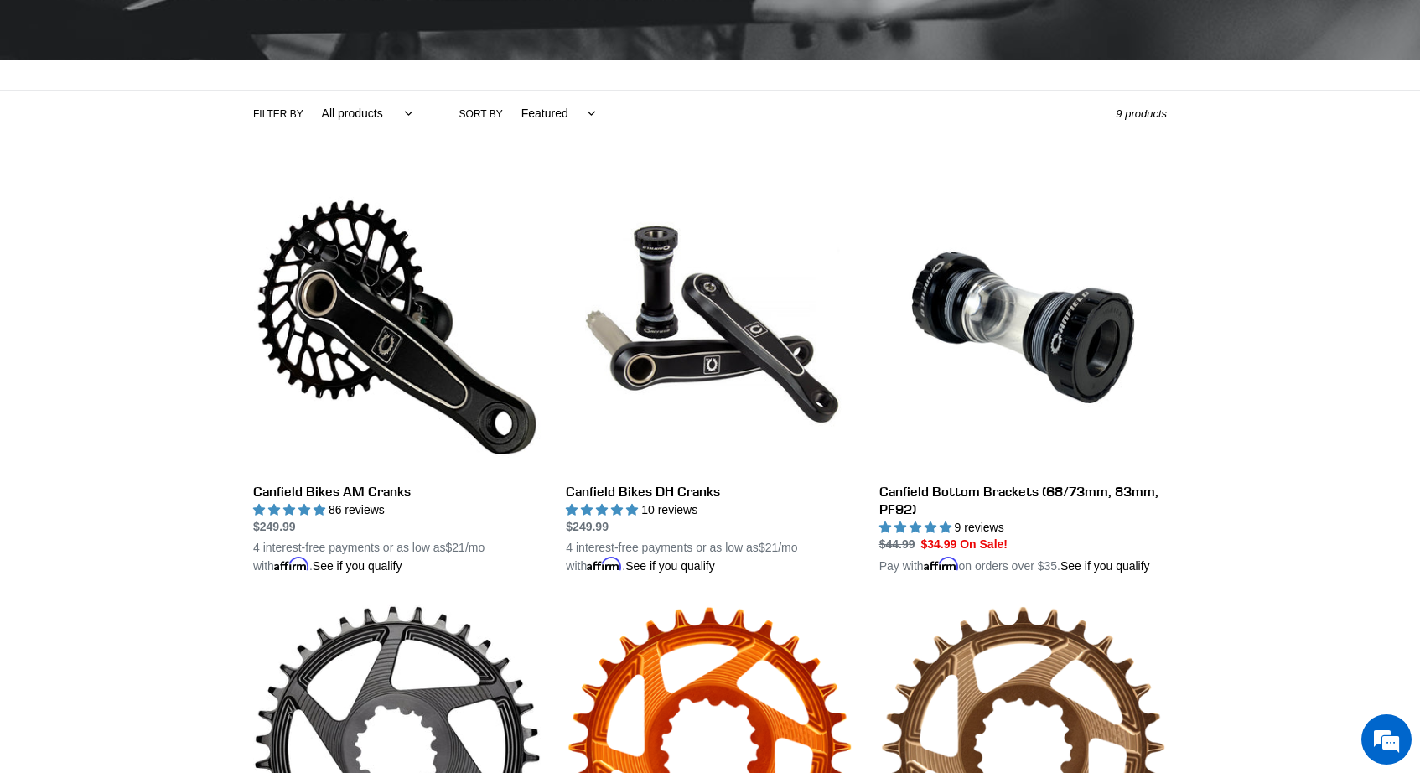
scroll to position [551, 0]
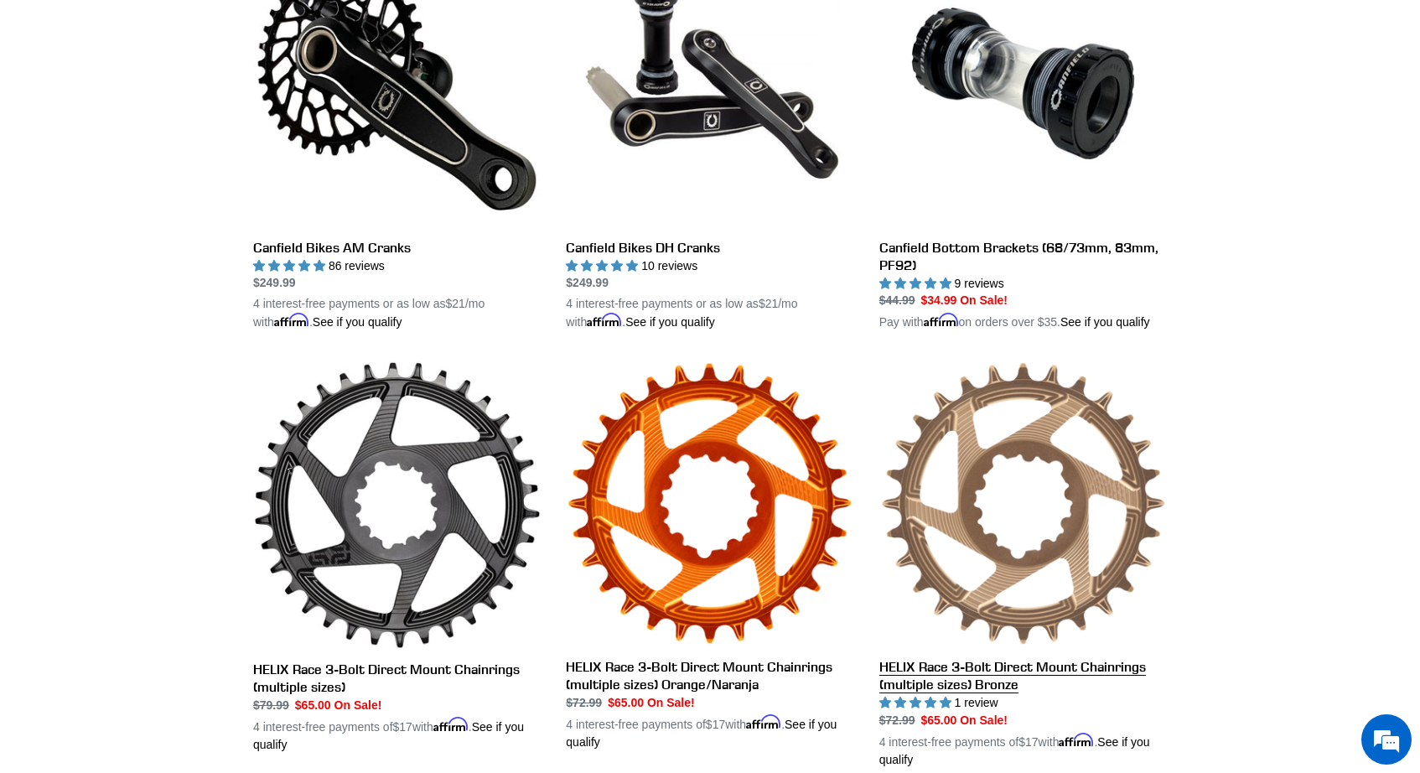
click at [1034, 685] on link "HELIX Race 3-Bolt Direct Mount Chainrings (multiple sizes) Bronze" at bounding box center [1024, 565] width 288 height 408
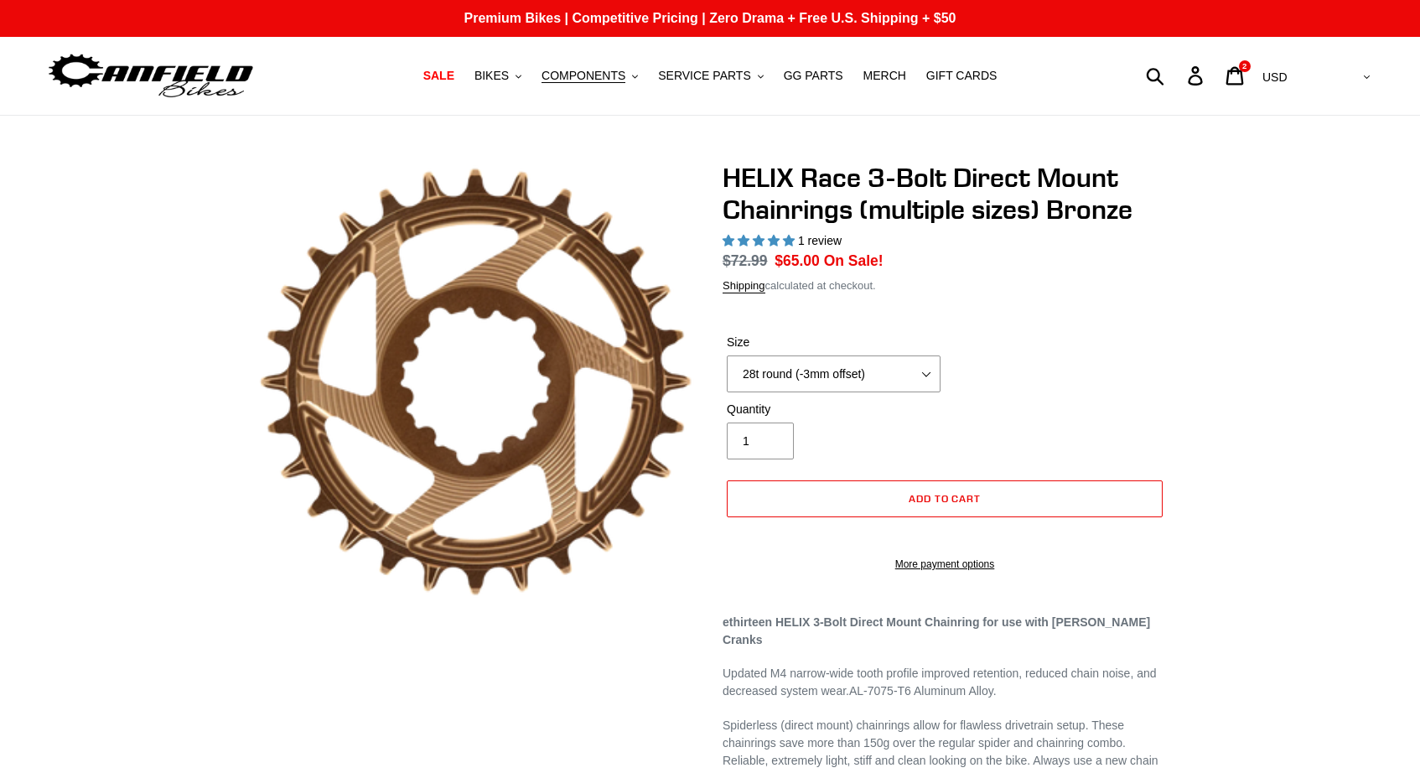
select select "highest-rating"
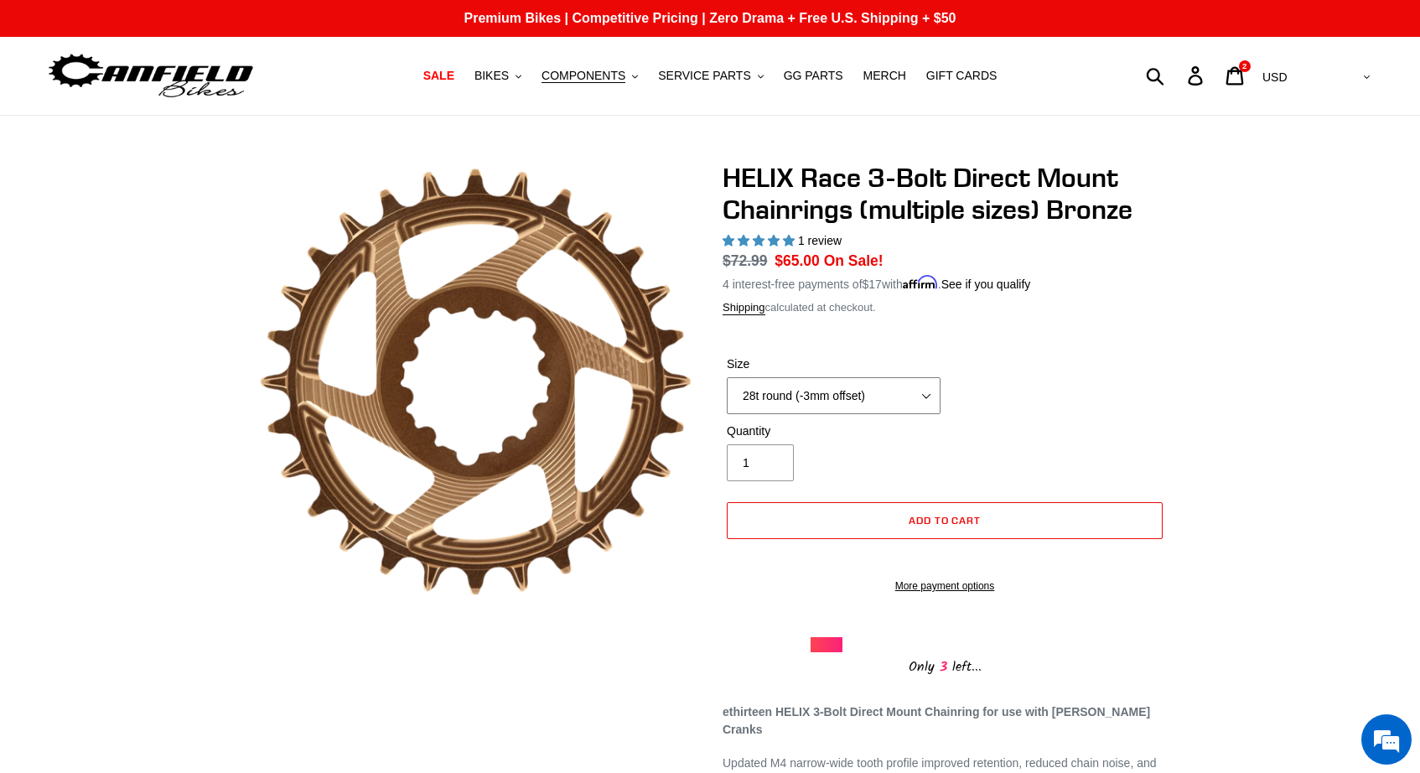
click at [899, 387] on select "28t round (-3mm offset) 30t round (-3mm offset) 32t round (-3mm offset) 34t rou…" at bounding box center [834, 395] width 214 height 37
select select "30t round (-3mm offset)"
click at [727, 377] on select "28t round (-3mm offset) 30t round (-3mm offset) 32t round (-3mm offset) 34t rou…" at bounding box center [834, 395] width 214 height 37
click at [981, 517] on span "Add to cart" at bounding box center [945, 520] width 73 height 13
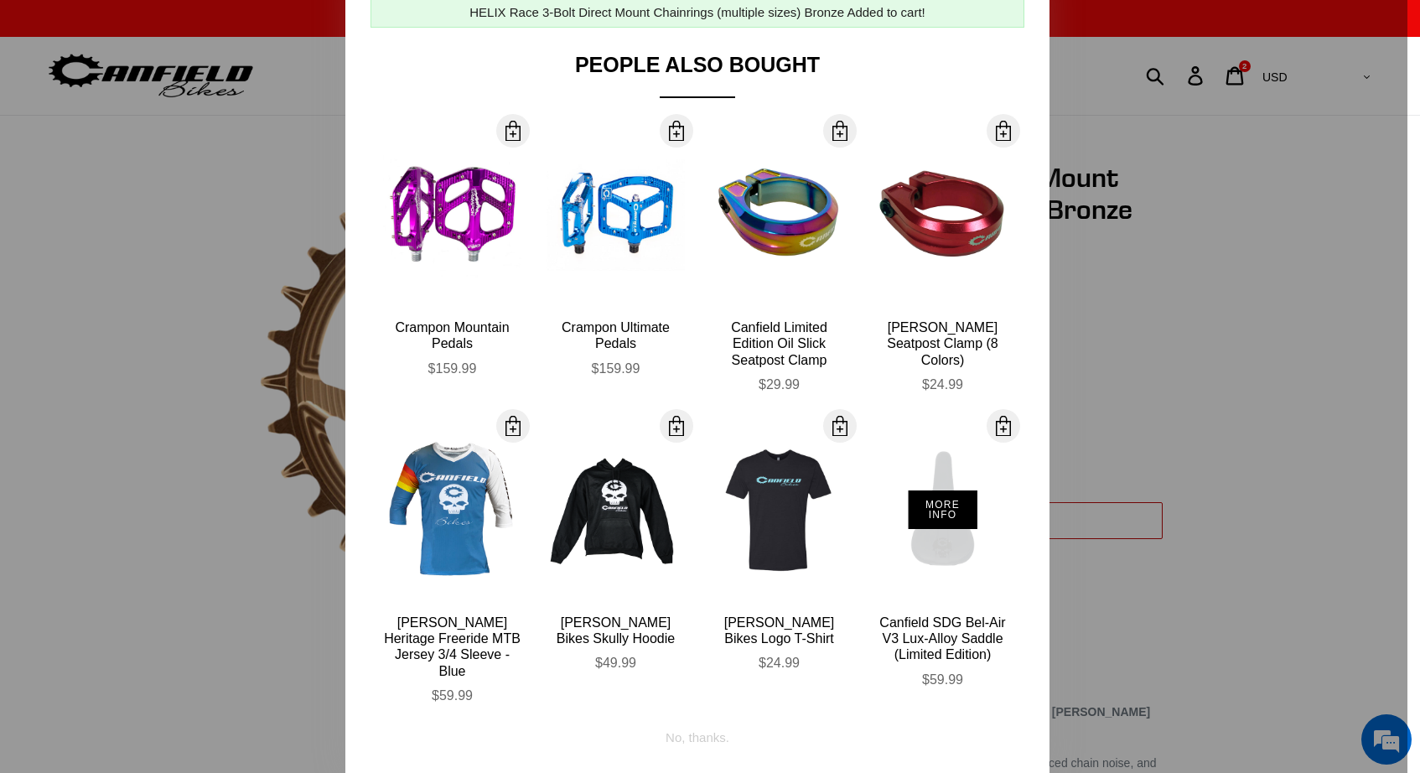
scroll to position [109, 0]
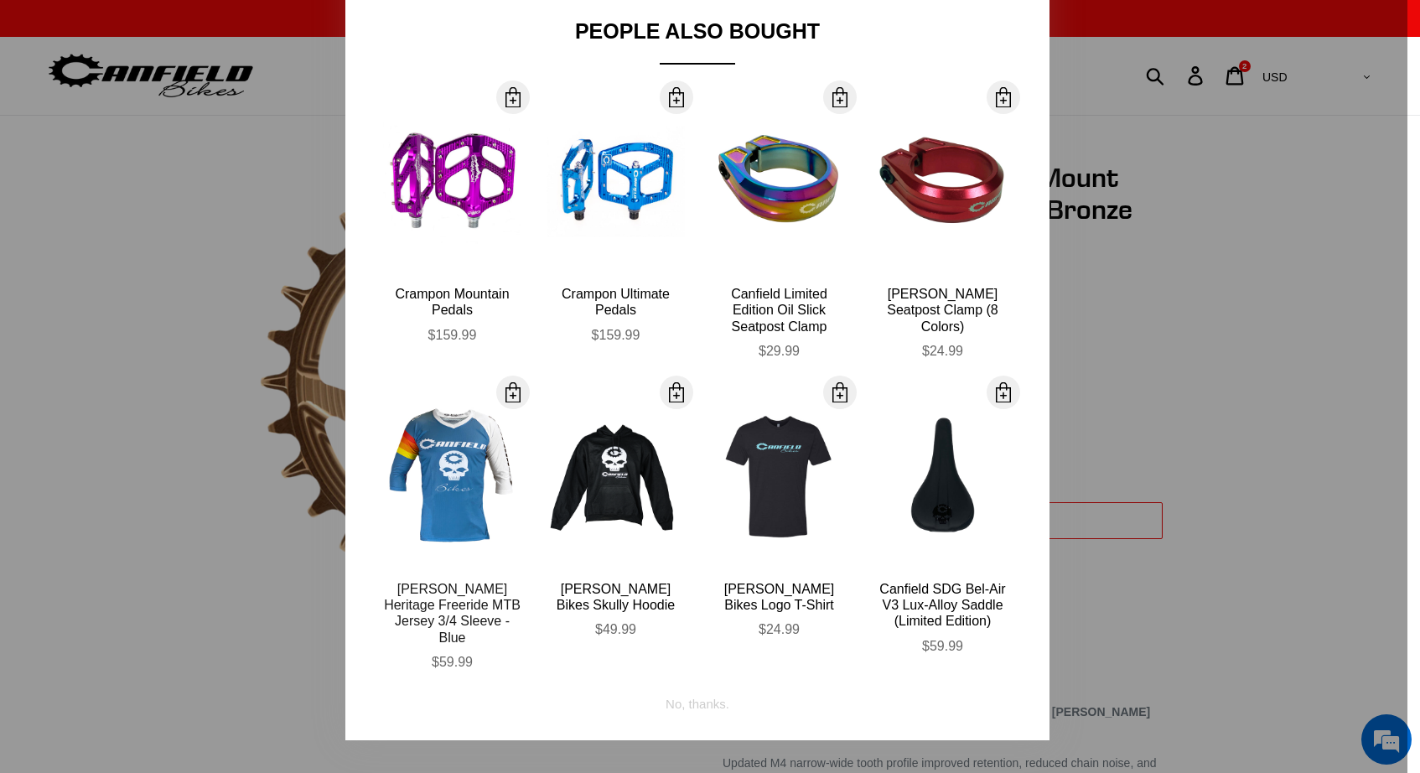
click at [454, 600] on div "Canfield Heritage Freeride MTB Jersey 3/4 Sleeve - Blue" at bounding box center [452, 613] width 138 height 65
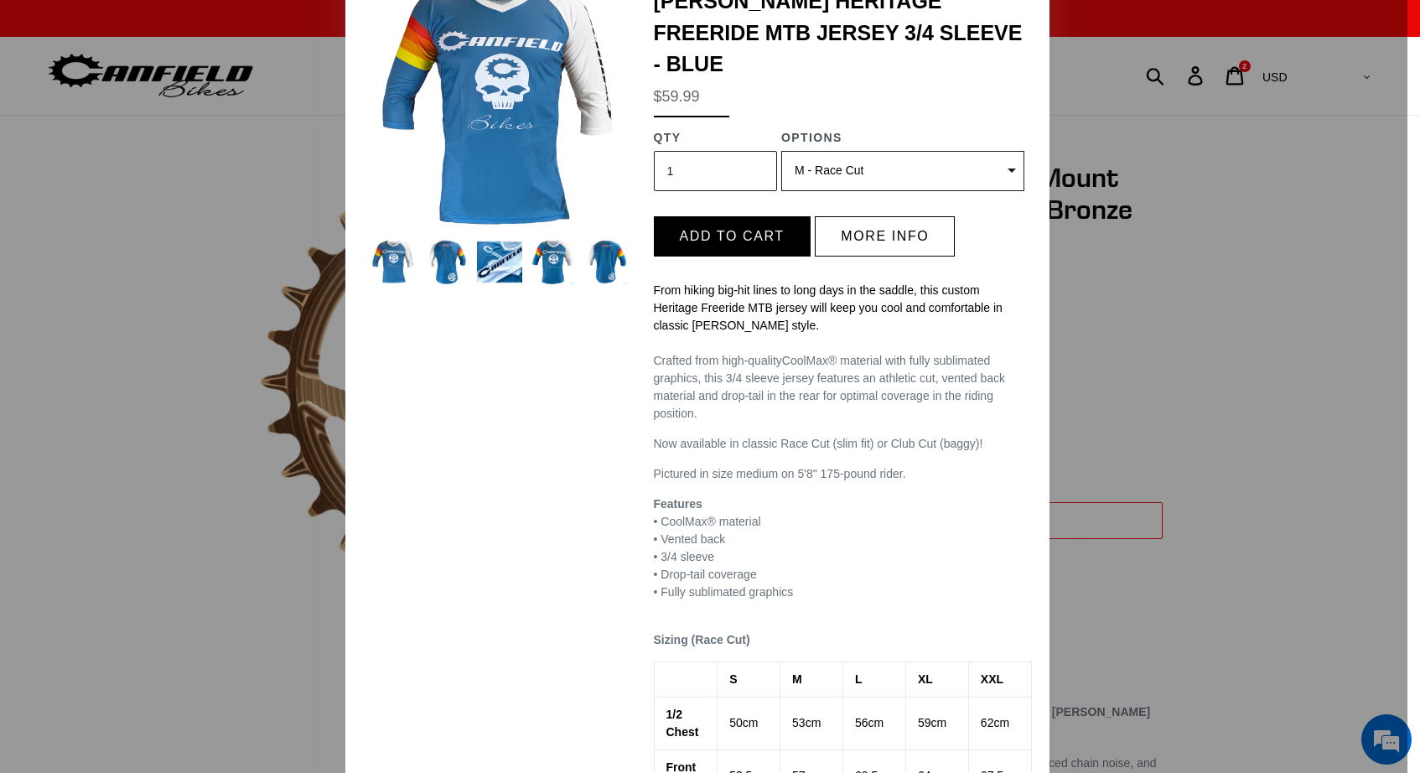
click at [834, 151] on select "(Sold out) S - Race Cut M - Race Cut (Sold out) L - Race Cut XL - Race Cut (Sol…" at bounding box center [902, 171] width 243 height 40
select select "32973230932043"
click at [781, 151] on select "(Sold out) S - Race Cut M - Race Cut (Sold out) L - Race Cut XL - Race Cut (Sol…" at bounding box center [902, 171] width 243 height 40
click at [610, 272] on img at bounding box center [606, 262] width 45 height 45
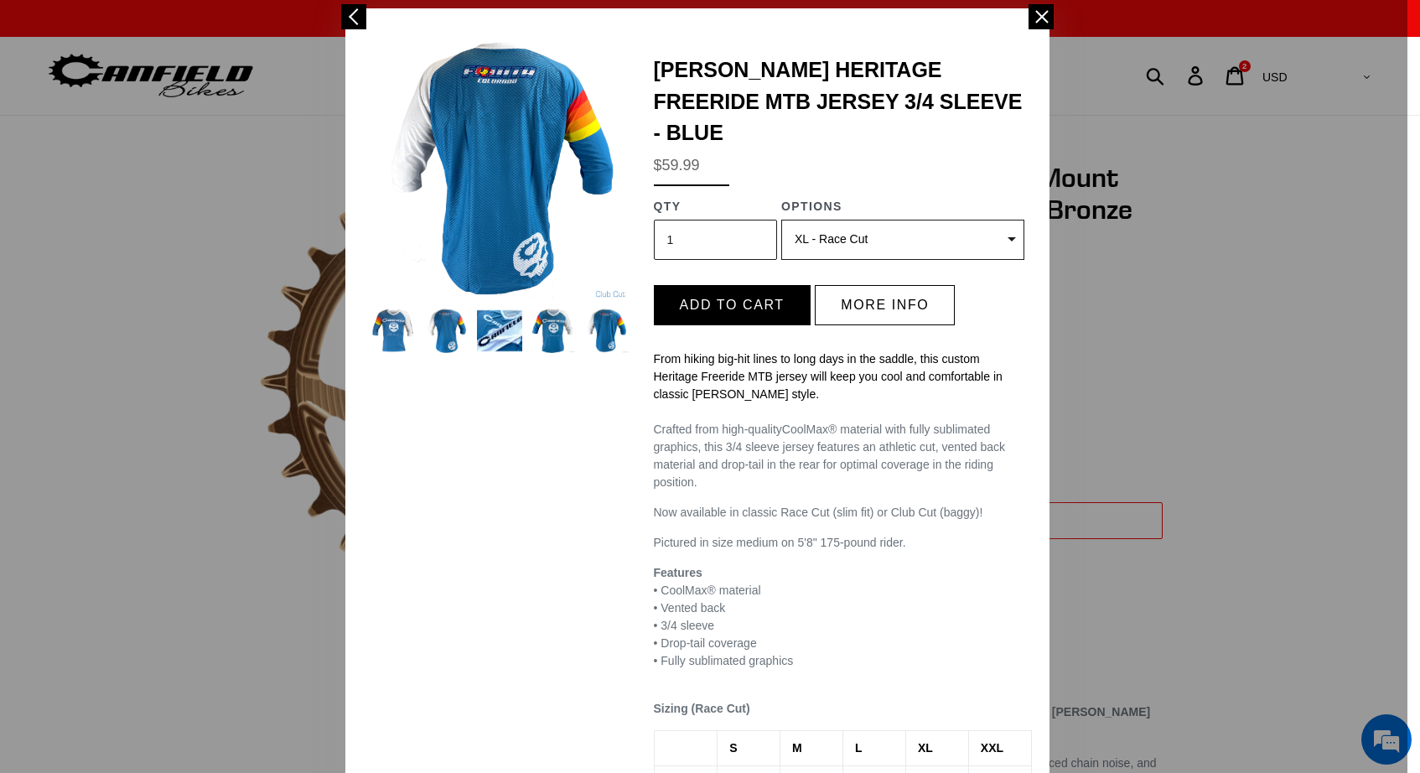
scroll to position [38, 0]
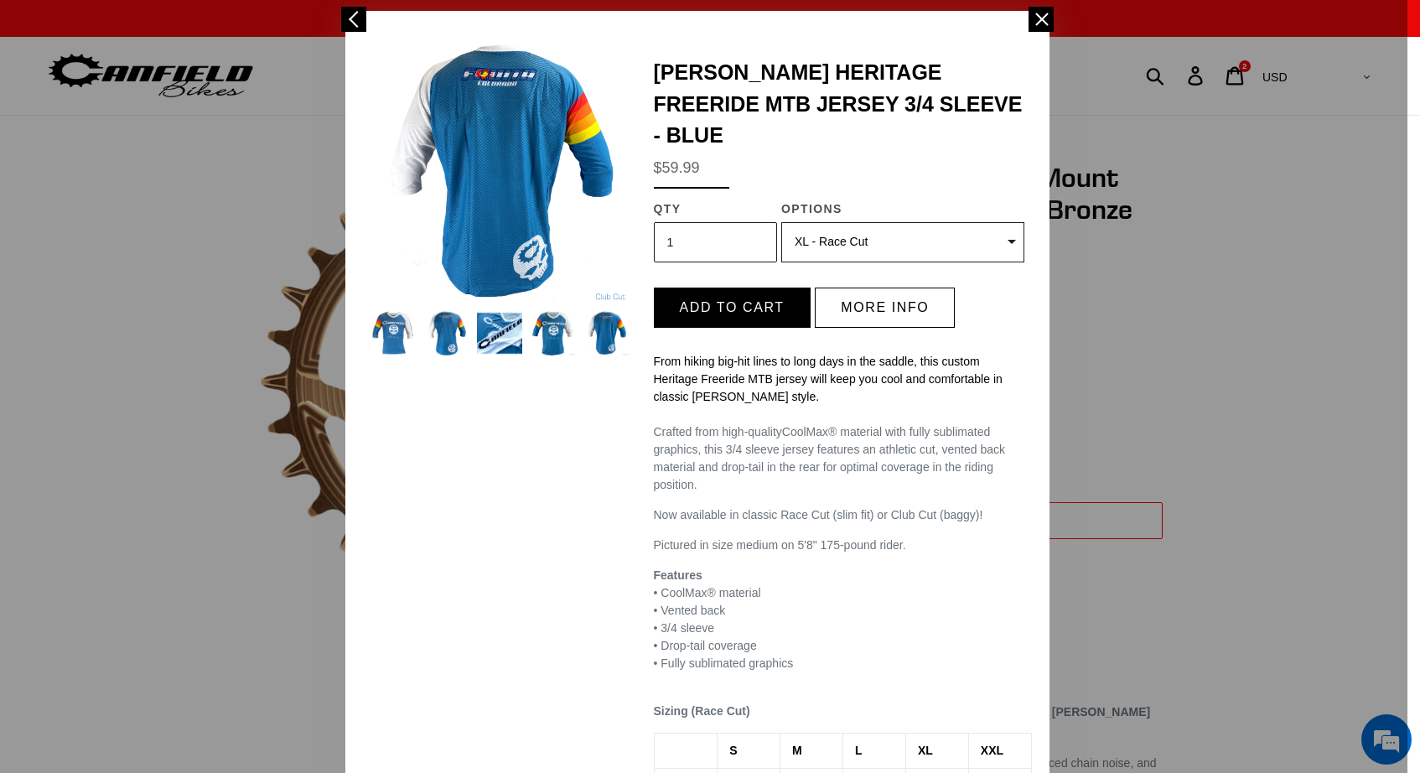
click at [564, 320] on img at bounding box center [553, 333] width 45 height 45
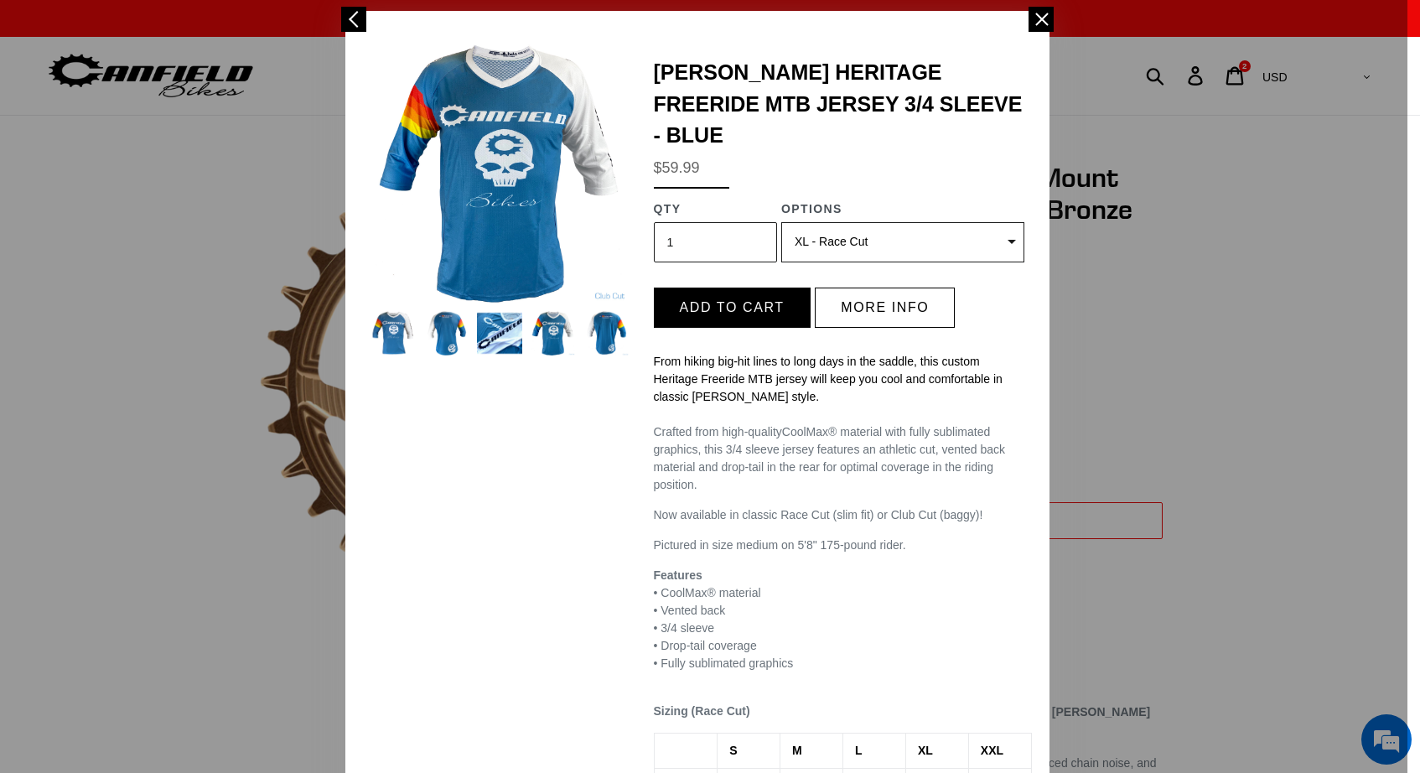
click at [810, 222] on select "(Sold out) S - Race Cut M - Race Cut (Sold out) L - Race Cut XL - Race Cut (Sol…" at bounding box center [902, 242] width 243 height 40
click at [1040, 17] on span at bounding box center [1041, 19] width 25 height 25
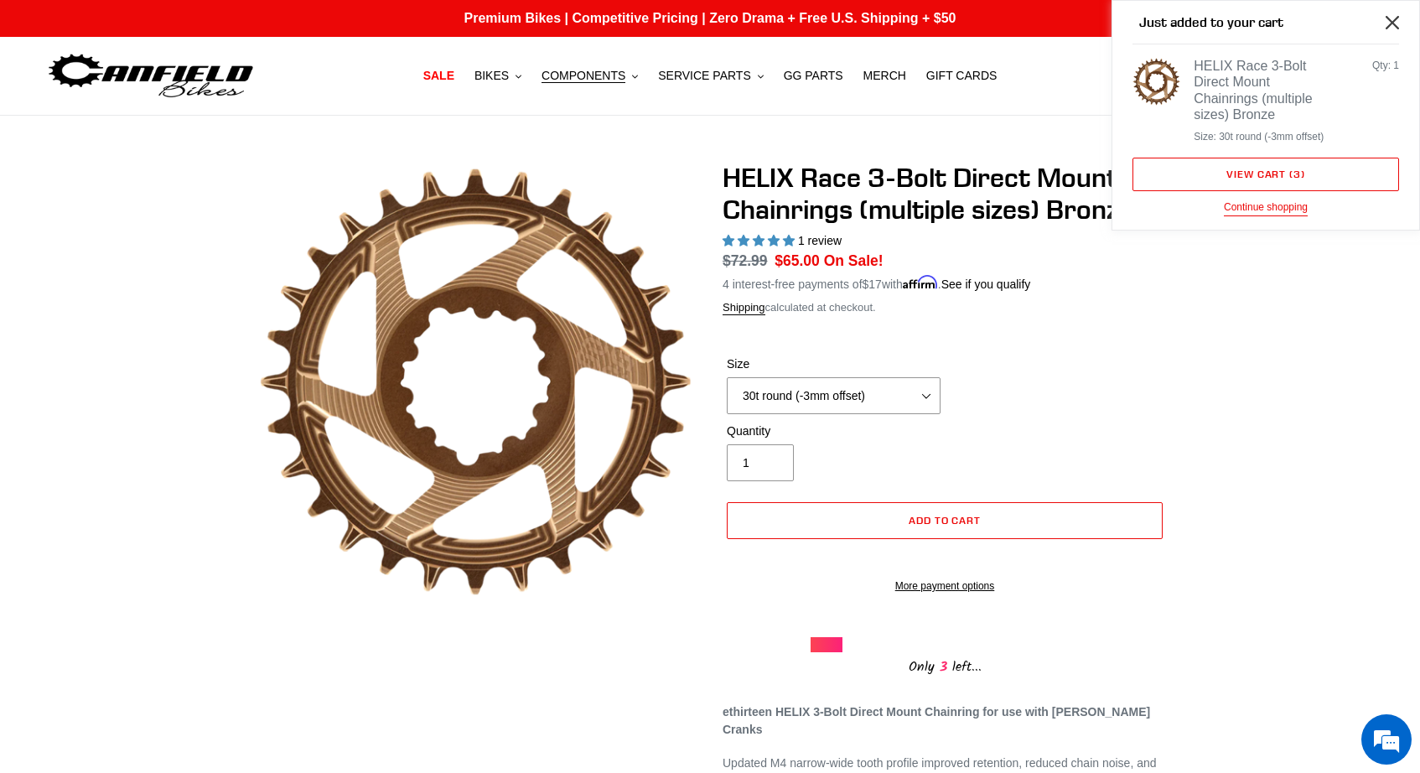
click at [1388, 29] on button "Close" at bounding box center [1393, 22] width 38 height 38
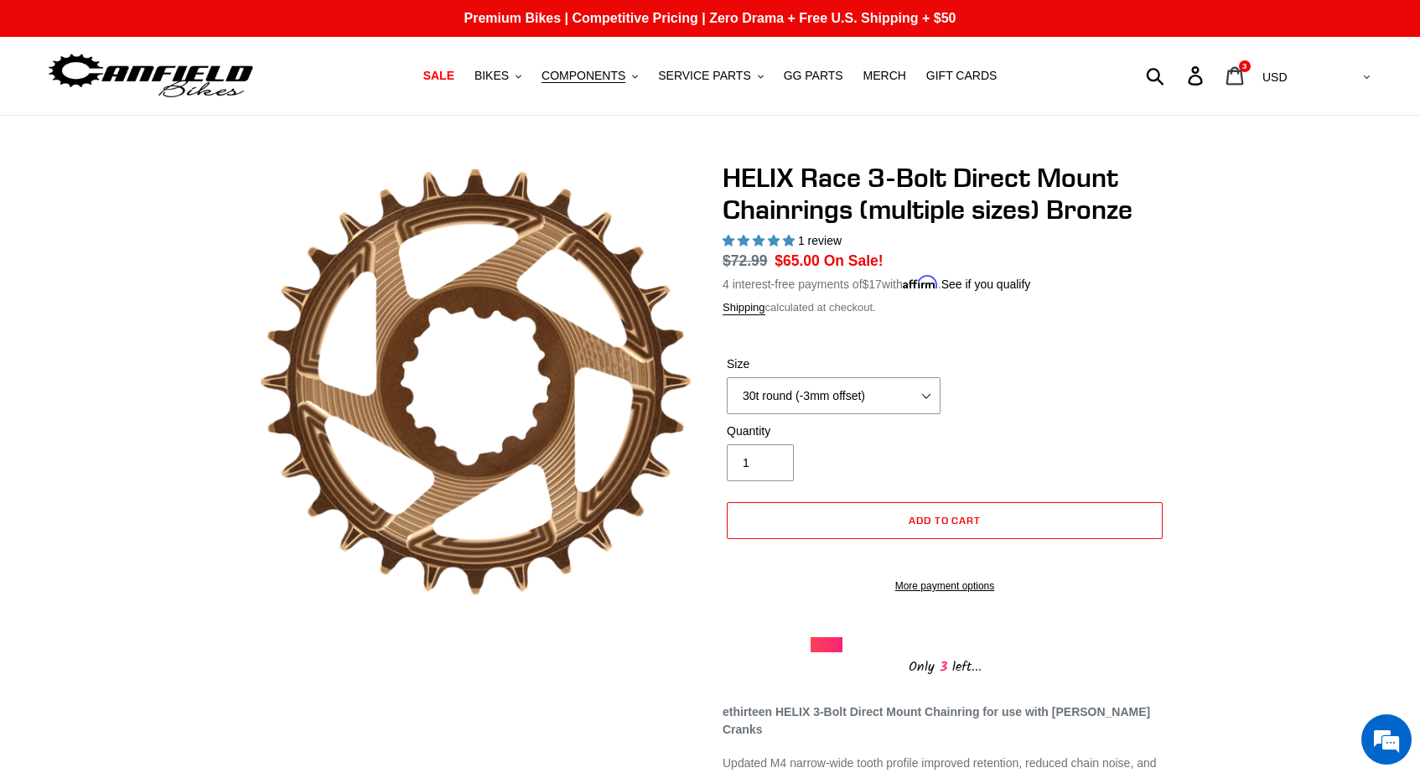
click at [1244, 80] on icon at bounding box center [1236, 75] width 18 height 18
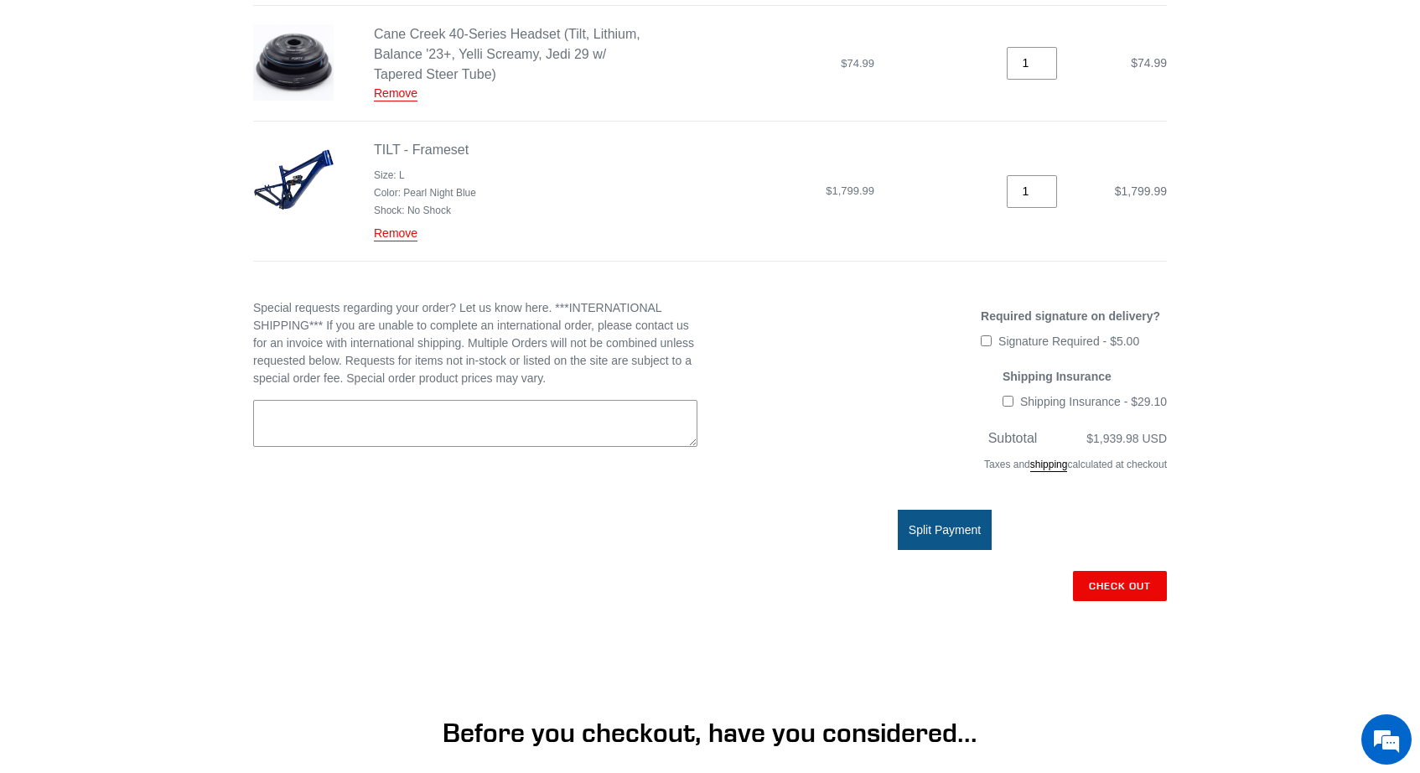
scroll to position [459, 0]
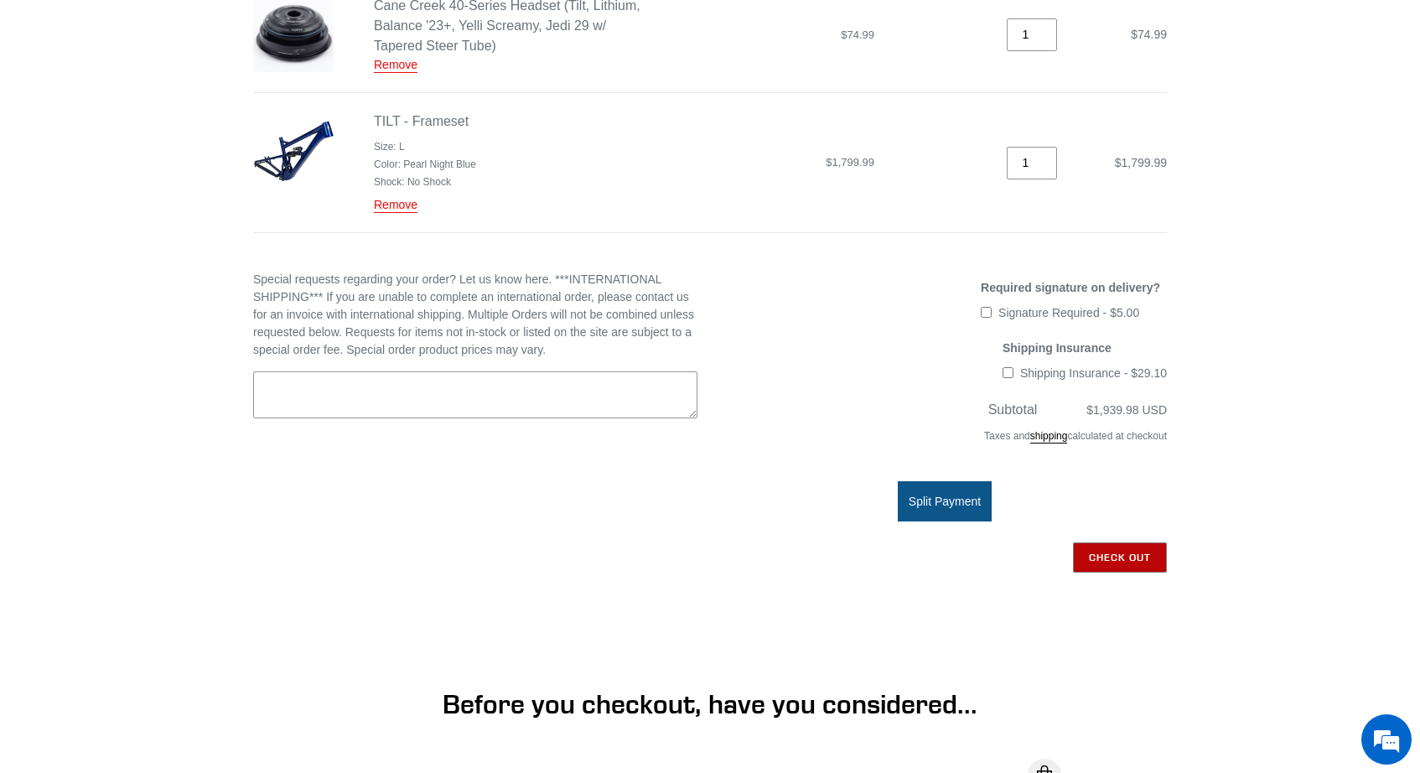
click at [1131, 553] on input "Check out" at bounding box center [1120, 557] width 94 height 30
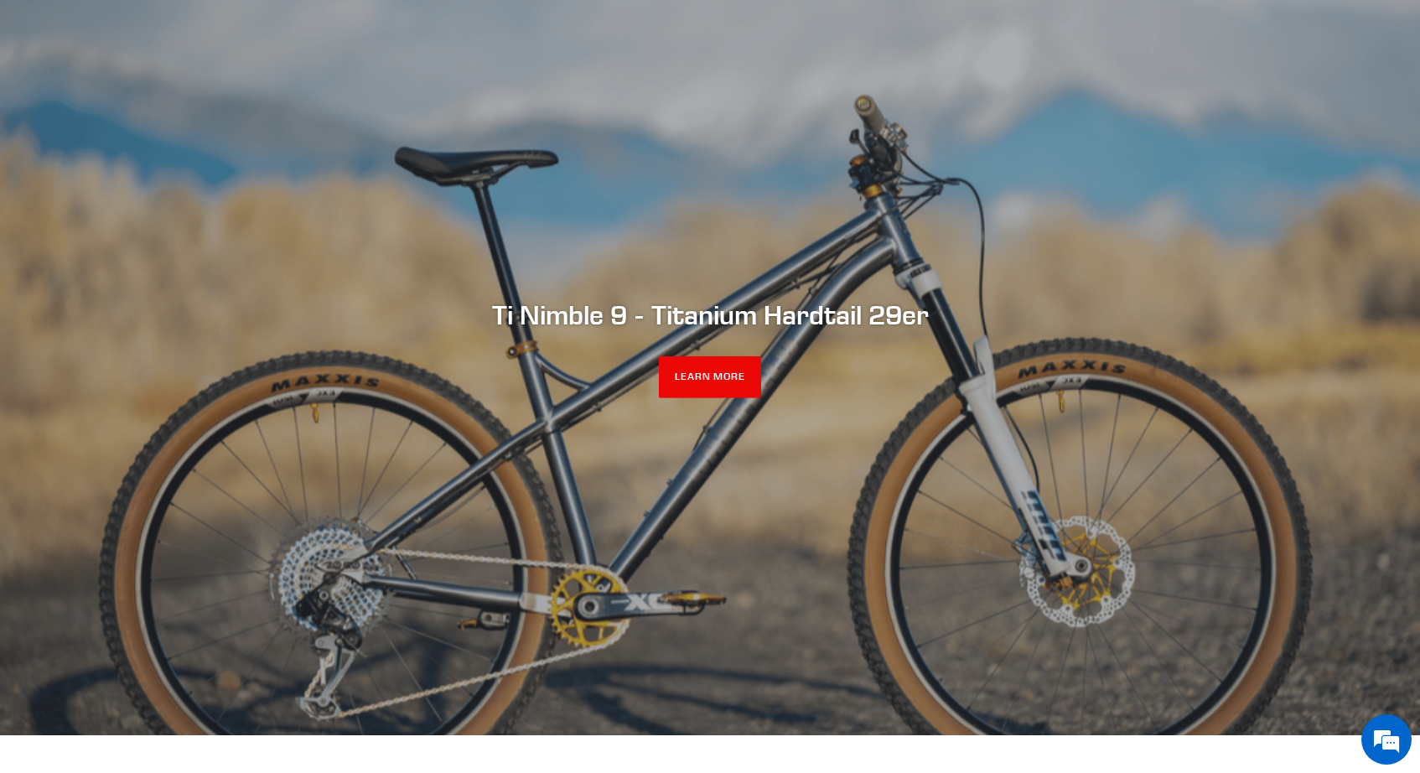
scroll to position [120, 0]
